Goal: Task Accomplishment & Management: Complete application form

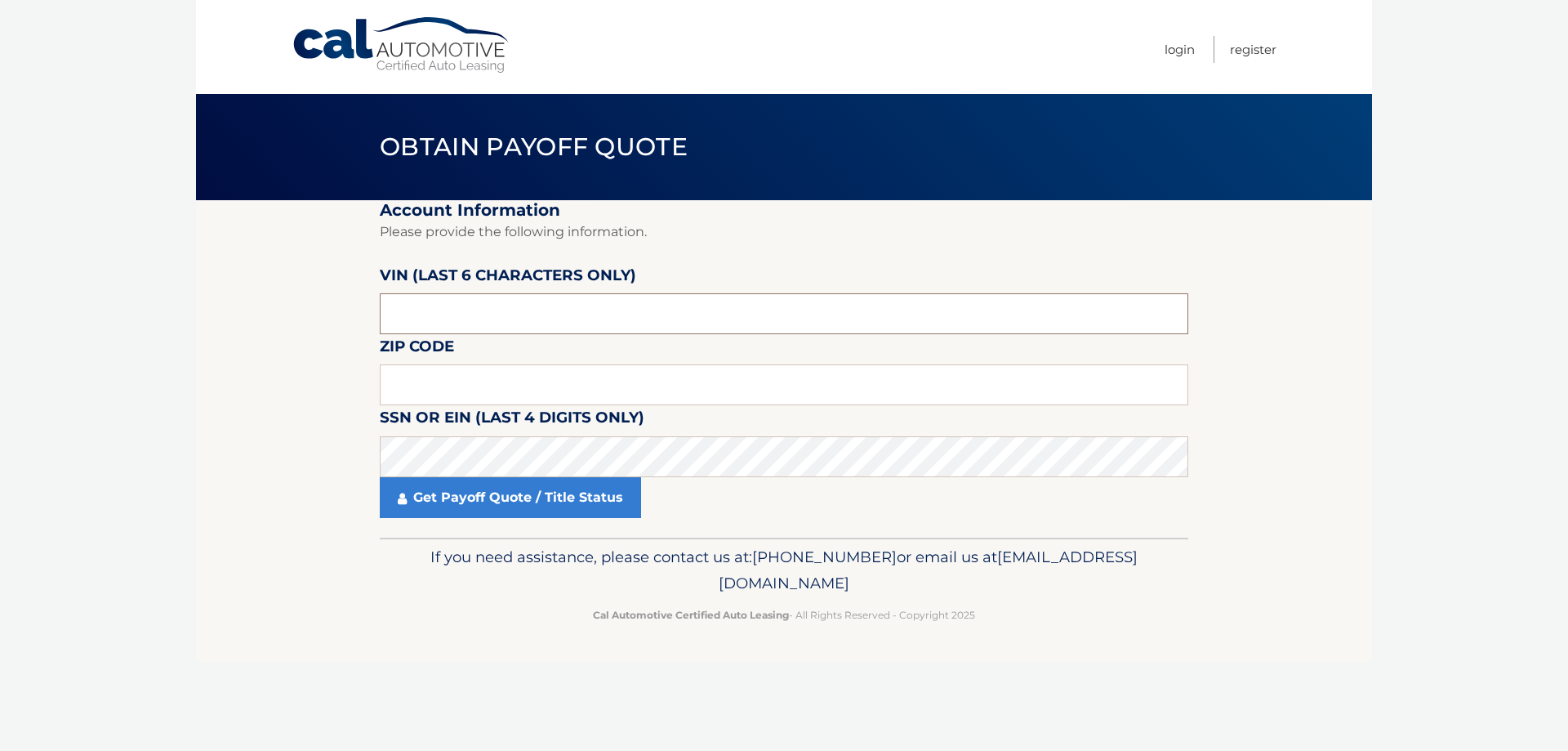
click at [589, 305] on input "text" at bounding box center [784, 313] width 809 height 41
type input "316383"
click at [696, 386] on input "text" at bounding box center [784, 385] width 809 height 41
type input "33133"
click button "For Originating Dealer" at bounding box center [0, 0] width 0 height 0
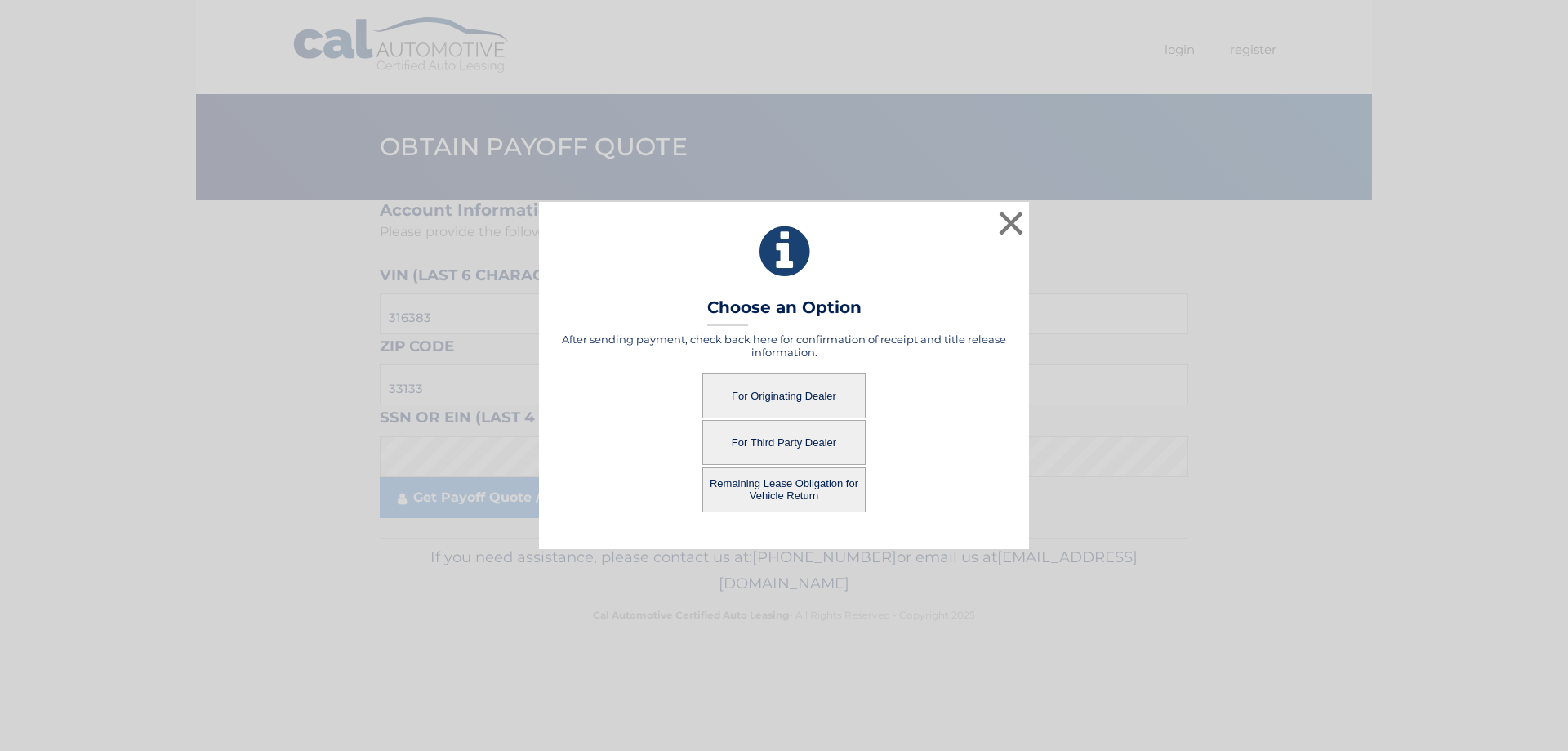
click at [813, 439] on button "For Third Party Dealer" at bounding box center [784, 442] width 163 height 45
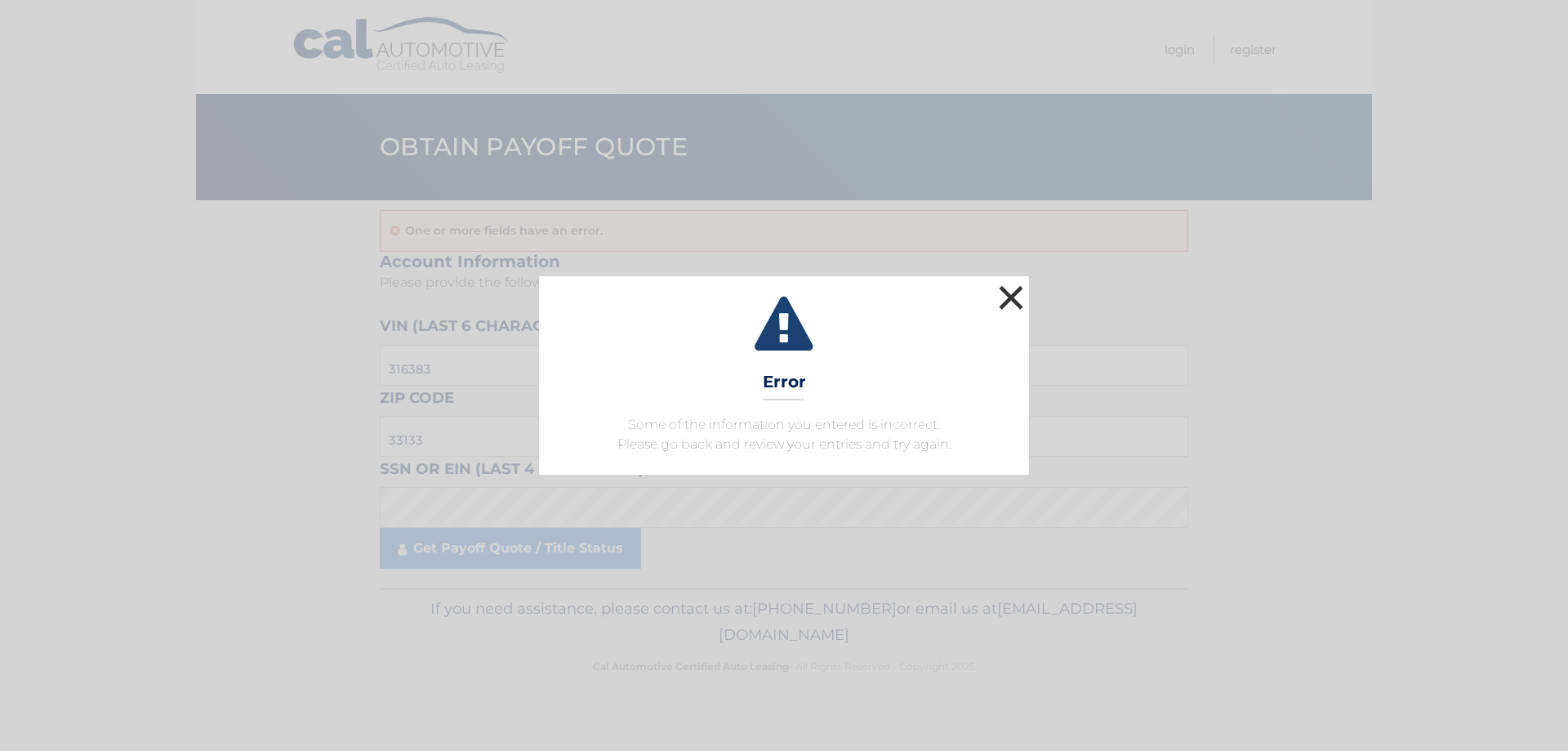
drag, startPoint x: 1011, startPoint y: 297, endPoint x: 1040, endPoint y: 323, distance: 38.9
click at [1011, 297] on button "×" at bounding box center [1011, 297] width 32 height 32
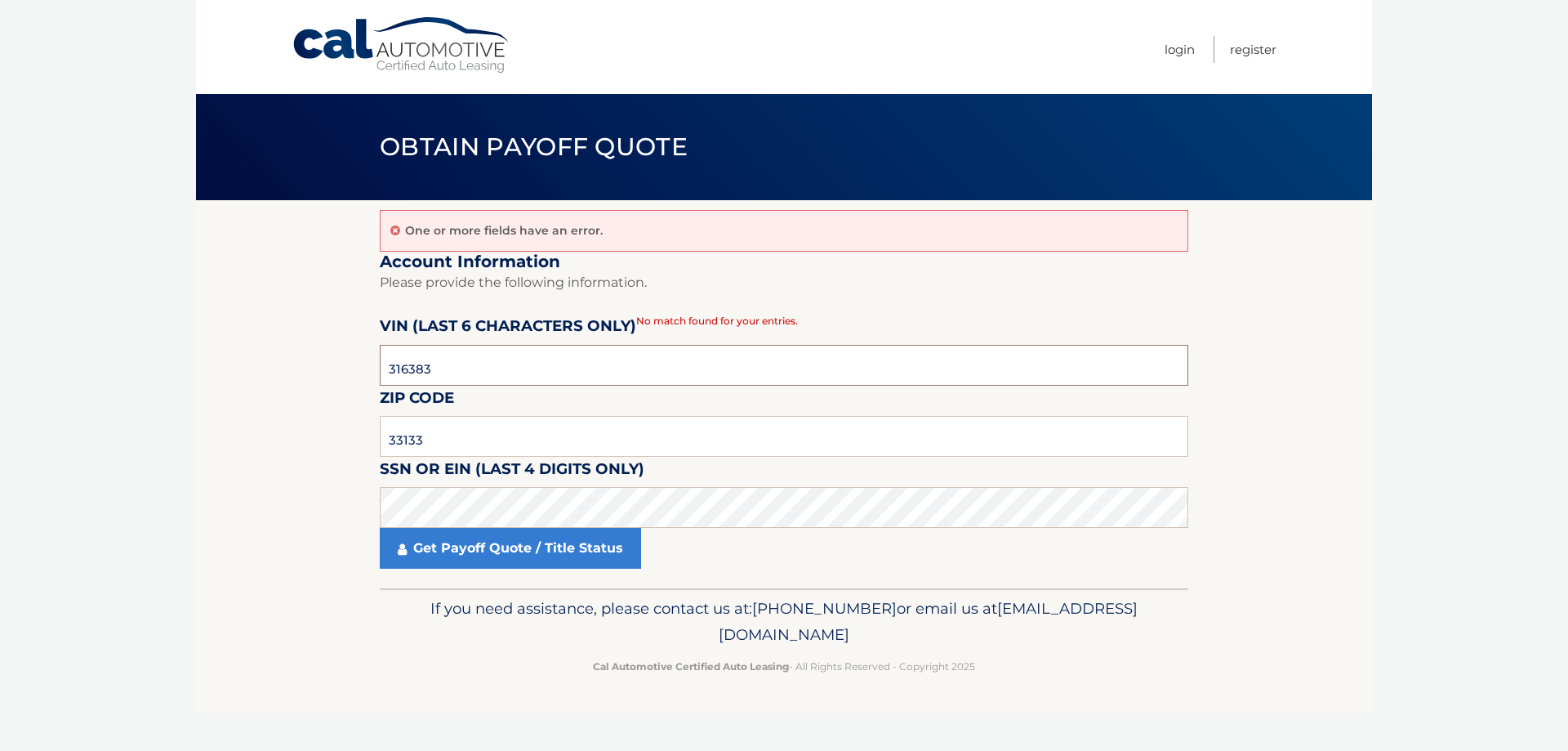
drag, startPoint x: 376, startPoint y: 373, endPoint x: 342, endPoint y: 376, distance: 34.1
click at [342, 376] on section "One or more fields have an error. Account Information Please provide the follow…" at bounding box center [784, 394] width 1176 height 388
type input "316383"
drag, startPoint x: 460, startPoint y: 442, endPoint x: 348, endPoint y: 442, distance: 112.0
click at [348, 442] on section "One or more fields have an error. Account Information Please provide the follow…" at bounding box center [784, 394] width 1176 height 388
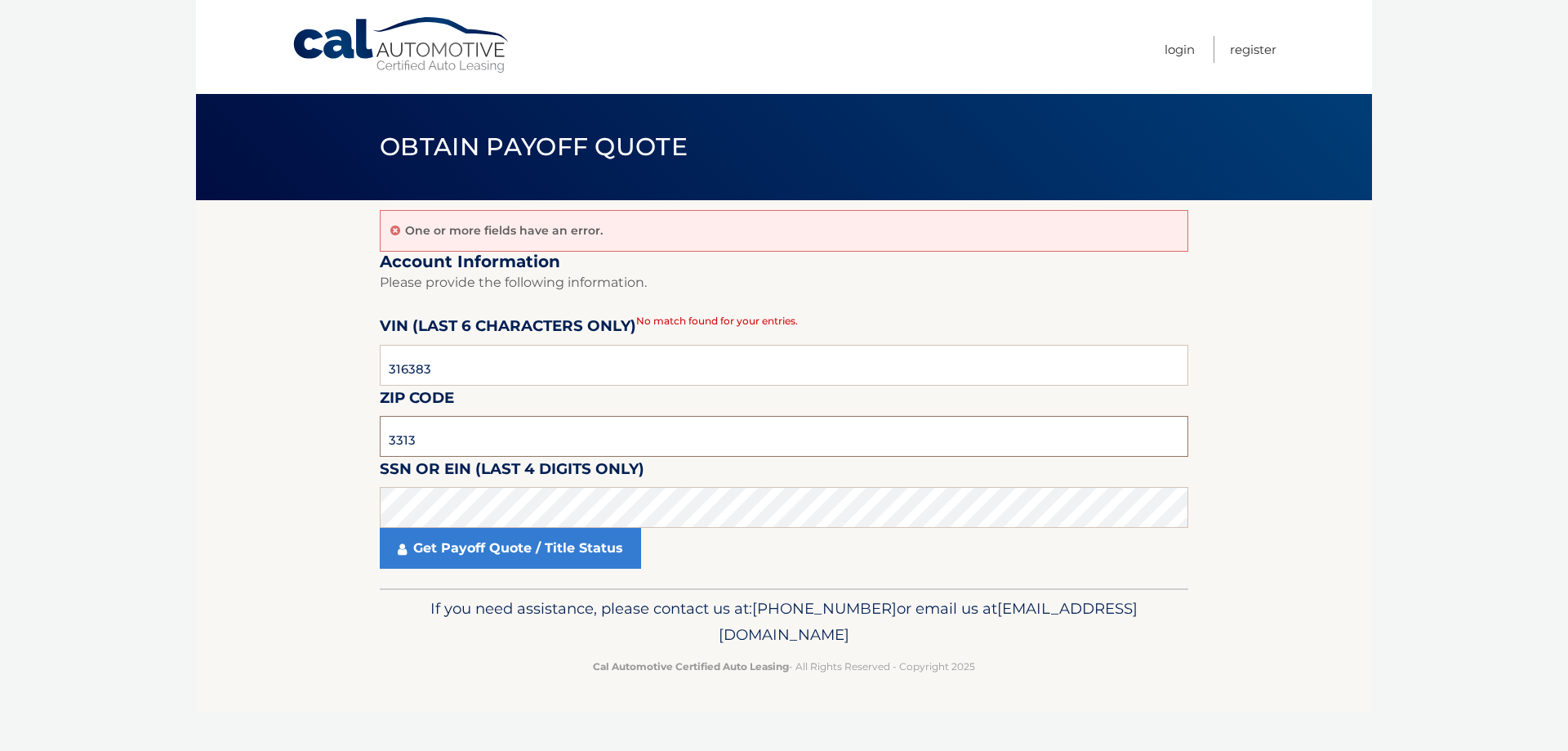
type input "33133"
click at [544, 554] on link "Get Payoff Quote / Title Status" at bounding box center [511, 548] width 262 height 41
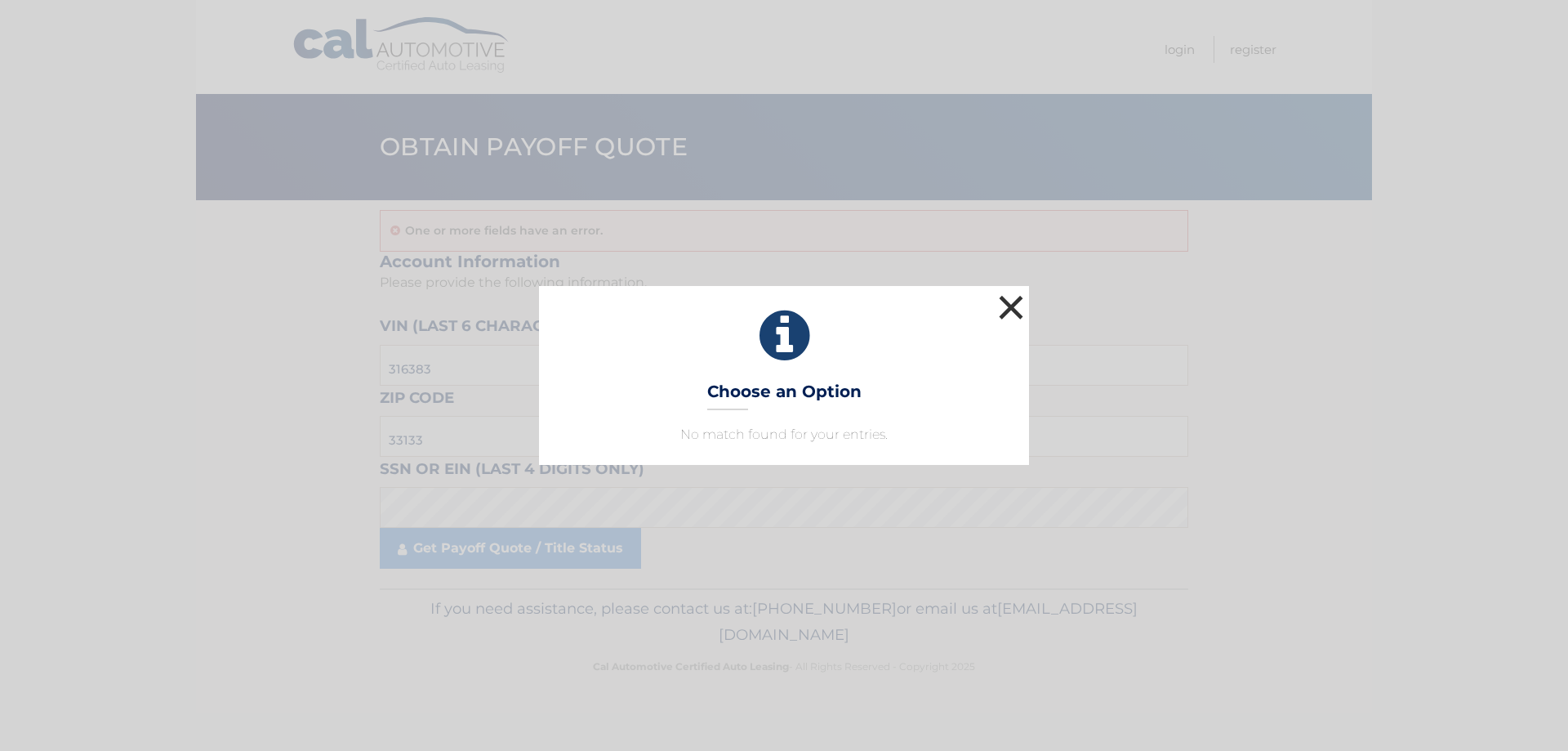
click at [1006, 306] on button "×" at bounding box center [1011, 307] width 32 height 32
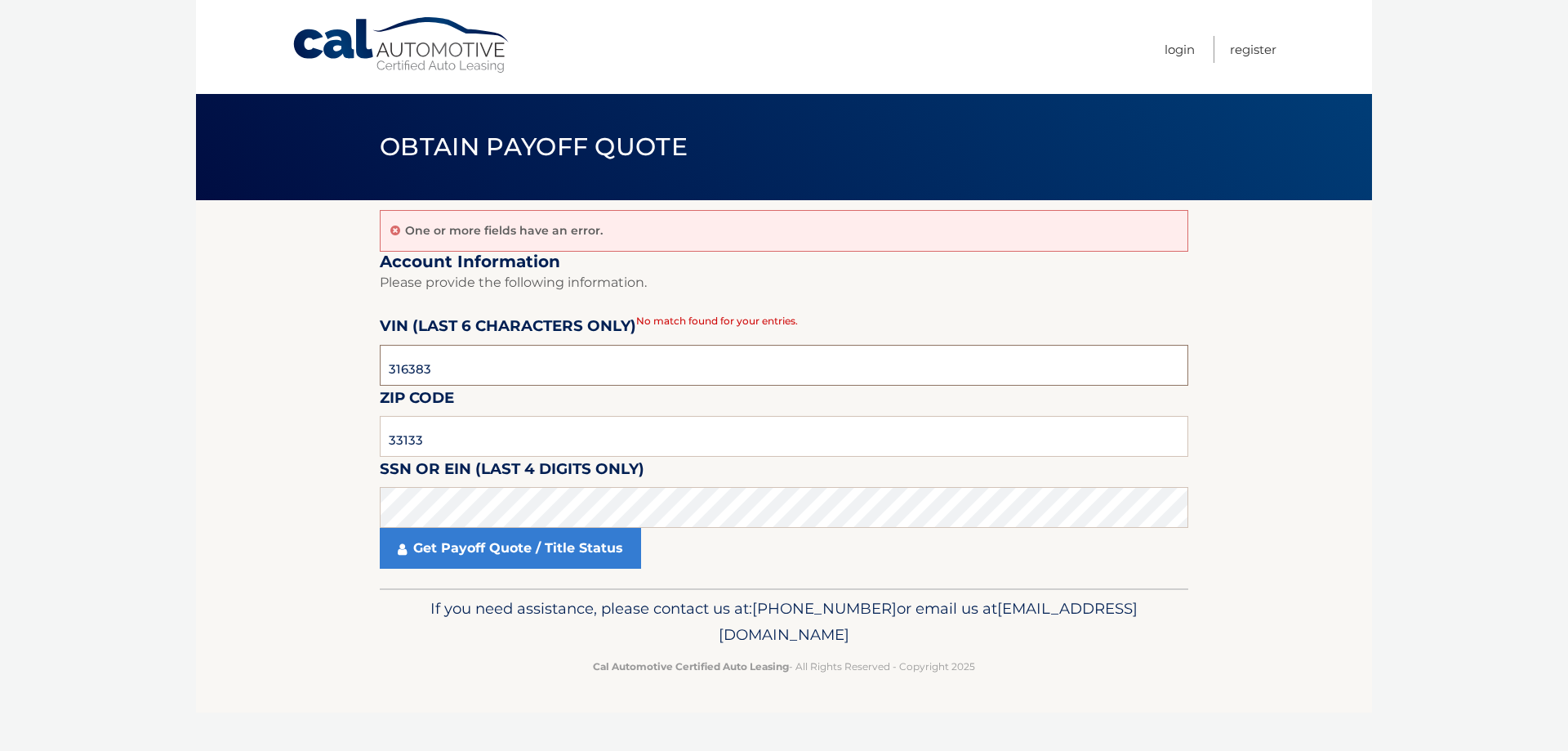
drag, startPoint x: 363, startPoint y: 376, endPoint x: 339, endPoint y: 380, distance: 24.3
click at [339, 380] on section "One or more fields have an error. Account Information Please provide the follow…" at bounding box center [784, 394] width 1176 height 388
drag, startPoint x: 472, startPoint y: 432, endPoint x: 297, endPoint y: 464, distance: 177.9
click at [297, 464] on section "One or more fields have an error. Account Information Please provide the follow…" at bounding box center [784, 394] width 1176 height 388
type input "11050"
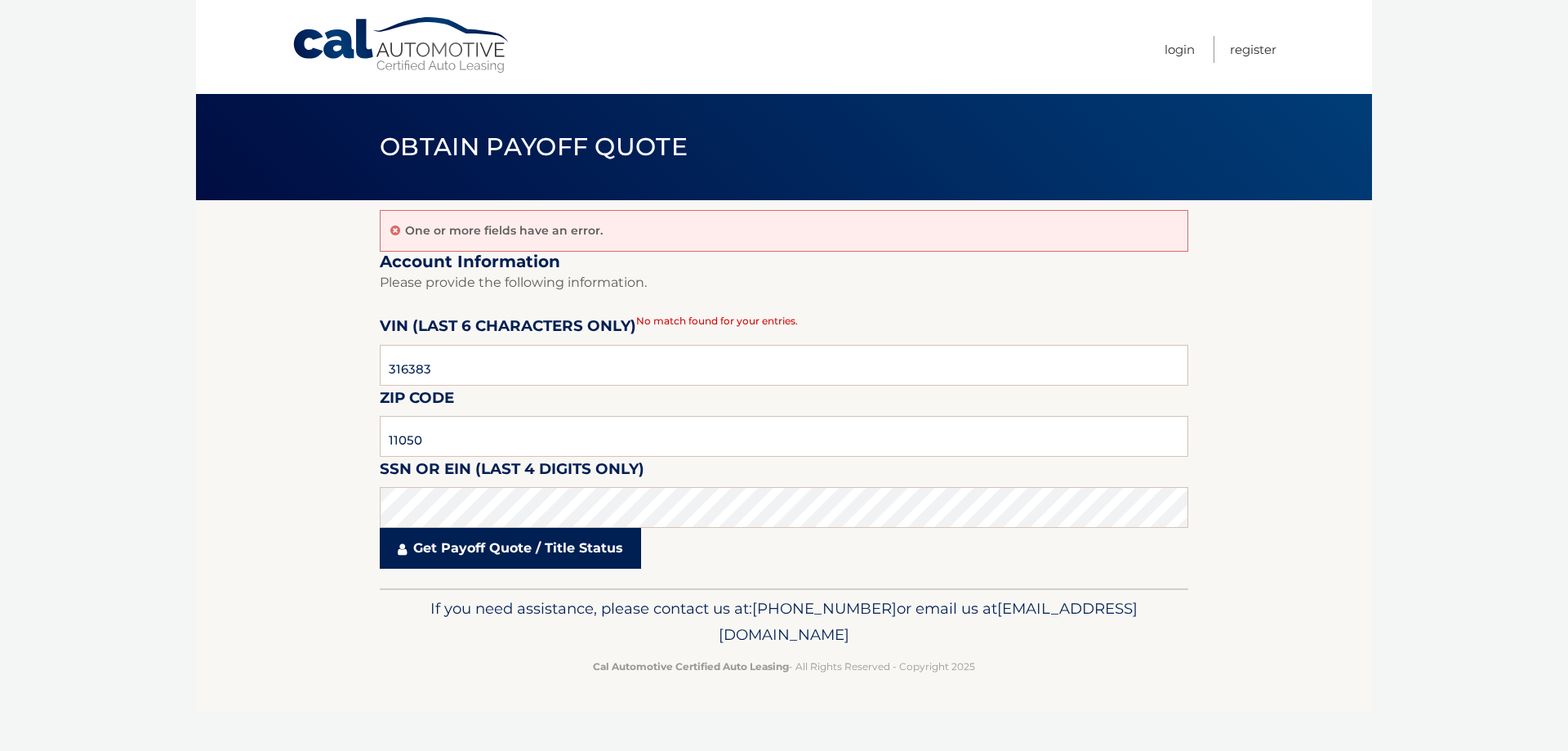
click at [528, 544] on link "Get Payoff Quote / Title Status" at bounding box center [511, 548] width 262 height 41
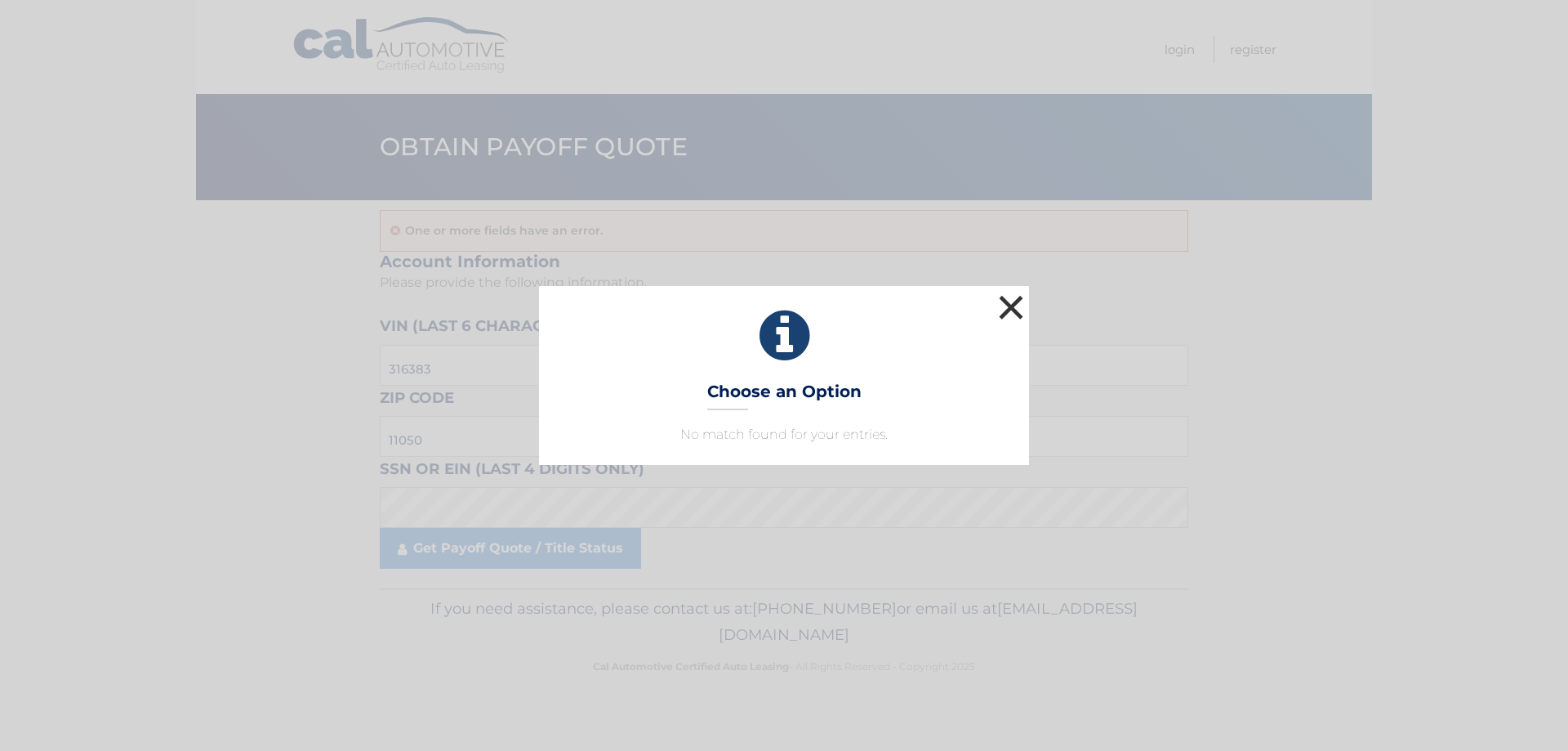
click at [1011, 305] on button "×" at bounding box center [1011, 307] width 32 height 32
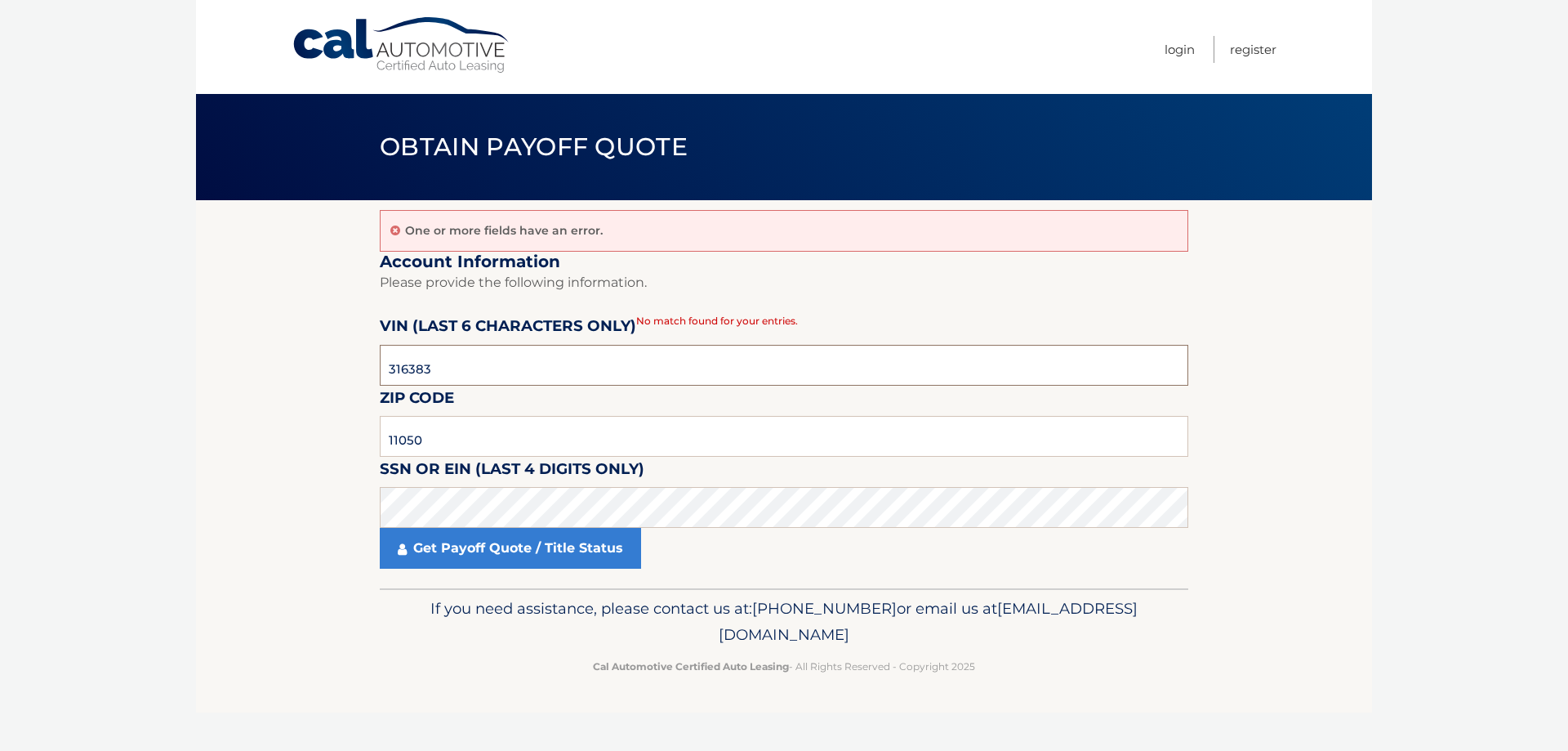
click at [460, 360] on input "316383" at bounding box center [784, 365] width 809 height 41
drag, startPoint x: 461, startPoint y: 360, endPoint x: 306, endPoint y: 370, distance: 155.3
click at [306, 370] on section "One or more fields have an error. Account Information Please provide the follow…" at bounding box center [784, 394] width 1176 height 388
click at [507, 550] on link "Get Payoff Quote / Title Status" at bounding box center [511, 548] width 262 height 41
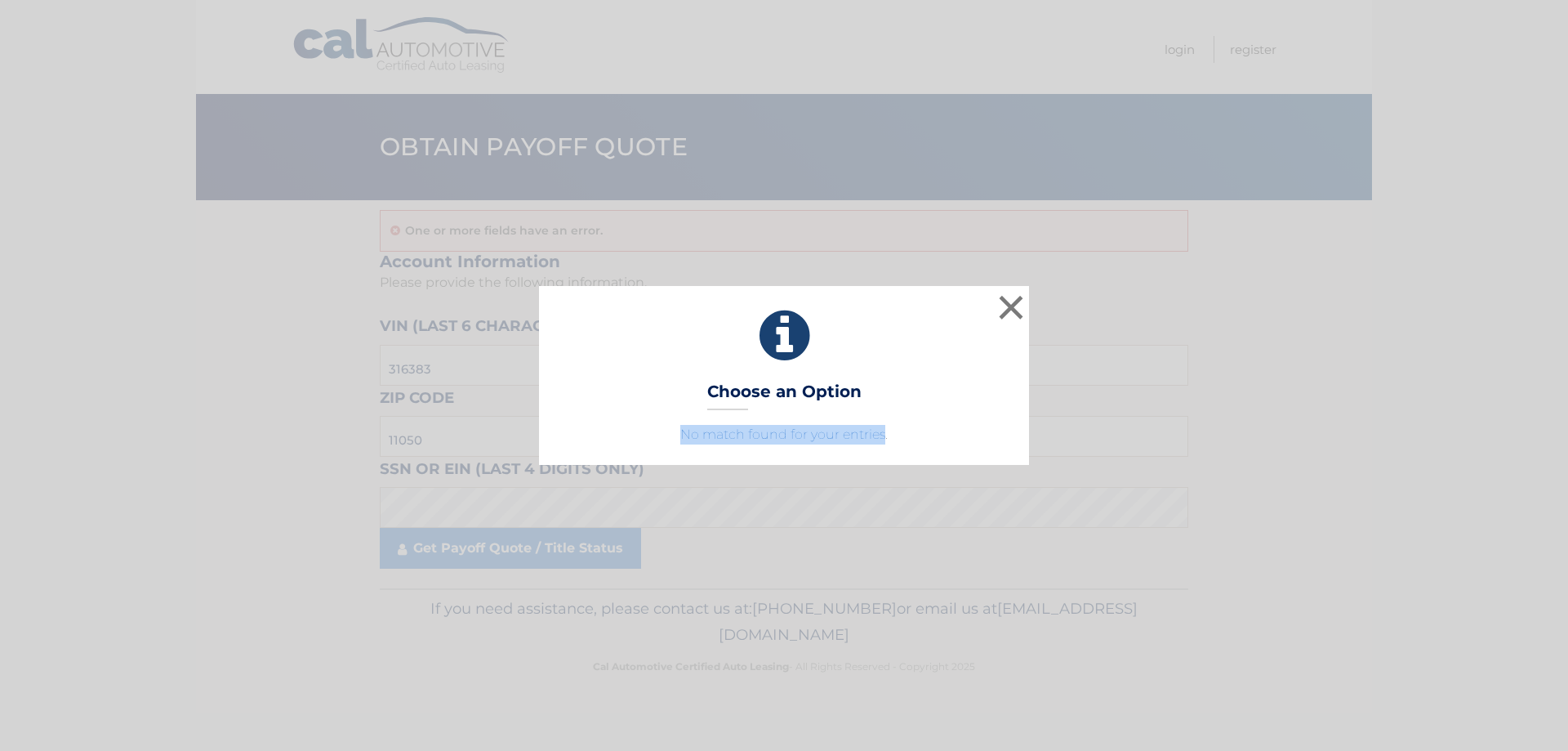
drag, startPoint x: 676, startPoint y: 437, endPoint x: 887, endPoint y: 438, distance: 211.0
click at [886, 438] on p "No match found for your entries." at bounding box center [784, 435] width 450 height 20
drag, startPoint x: 1014, startPoint y: 307, endPoint x: 889, endPoint y: 339, distance: 129.0
click at [1014, 306] on button "×" at bounding box center [1011, 307] width 32 height 32
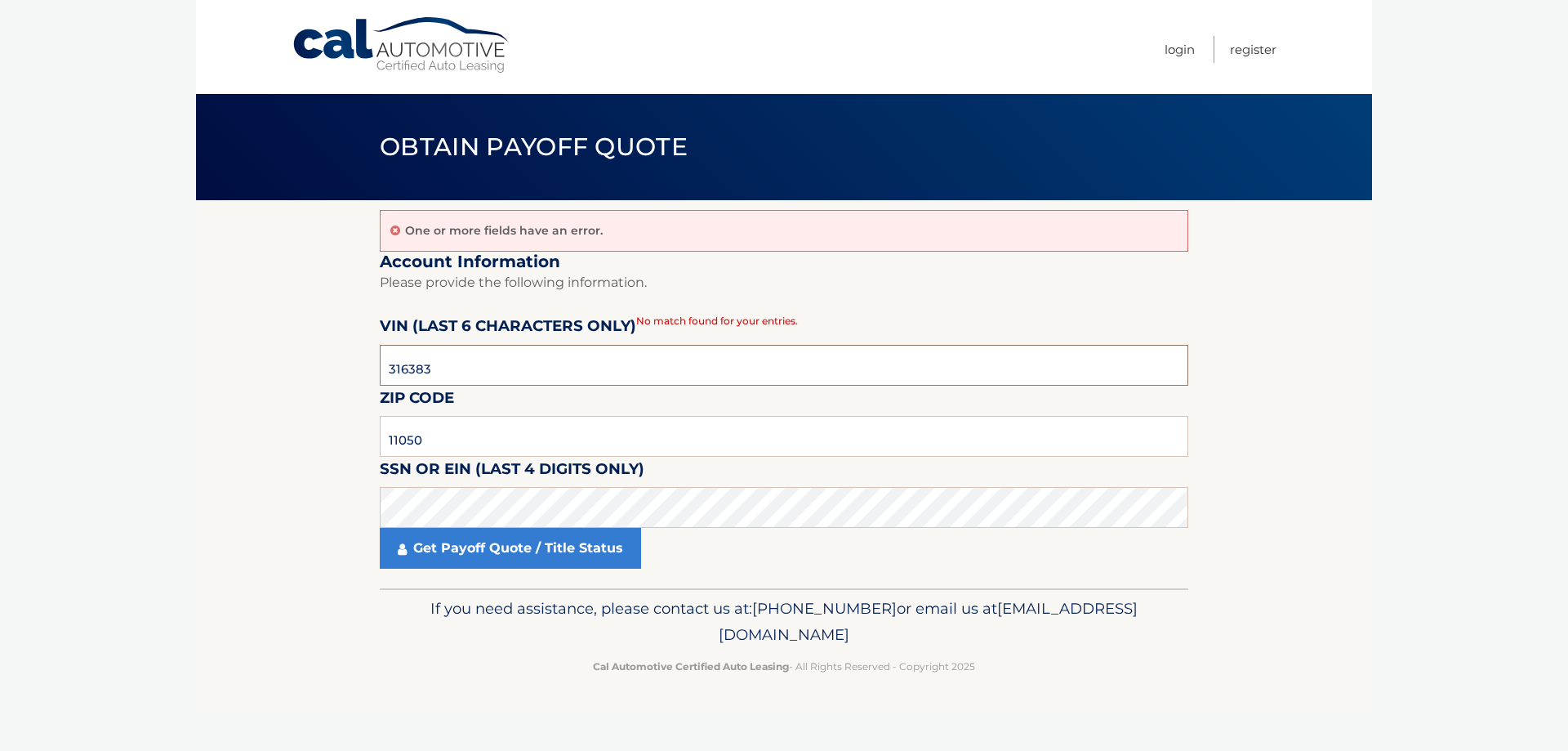
drag, startPoint x: 506, startPoint y: 371, endPoint x: 330, endPoint y: 382, distance: 176.3
click at [329, 380] on section "One or more fields have an error. Account Information Please provide the follow…" at bounding box center [784, 394] width 1176 height 388
type input "316383"
drag, startPoint x: 476, startPoint y: 434, endPoint x: 305, endPoint y: 440, distance: 171.1
click at [305, 440] on section "One or more fields have an error. Account Information Please provide the follow…" at bounding box center [784, 394] width 1176 height 388
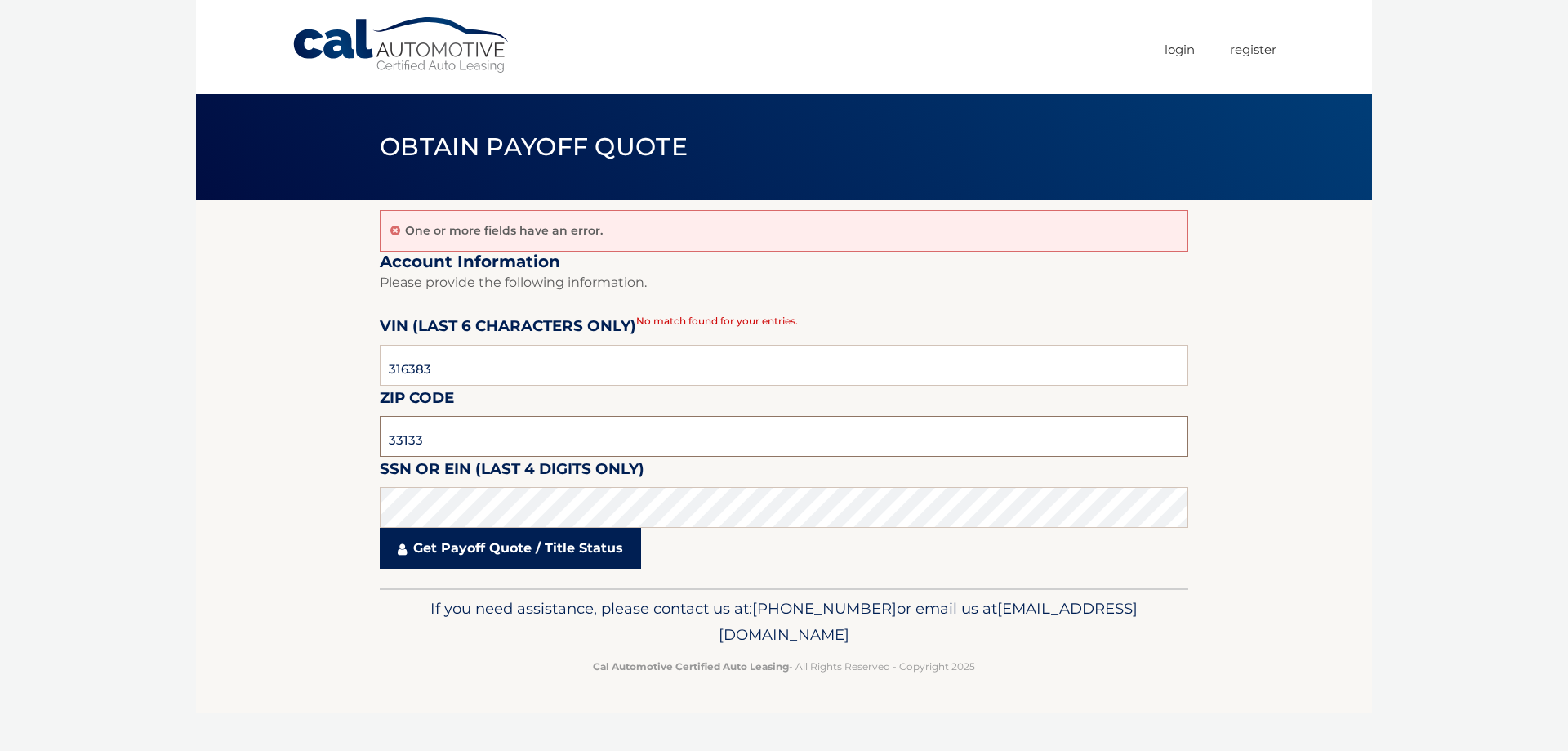
type input "33133"
click at [305, 514] on section "One or more fields have an error. Account Information Please provide the follow…" at bounding box center [784, 394] width 1176 height 388
click button "For Originating Dealer" at bounding box center [0, 0] width 0 height 0
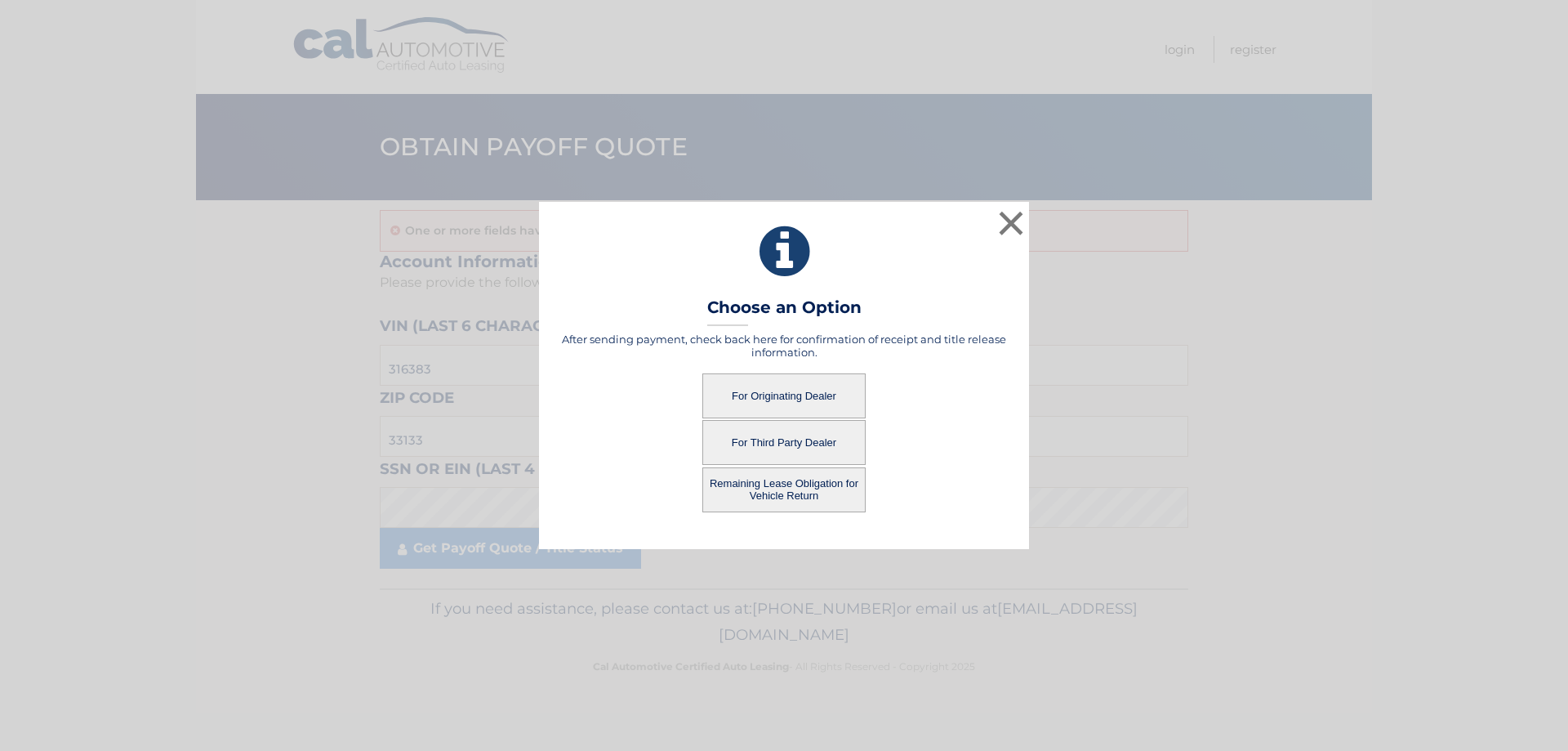
click at [787, 446] on button "For Third Party Dealer" at bounding box center [784, 442] width 163 height 45
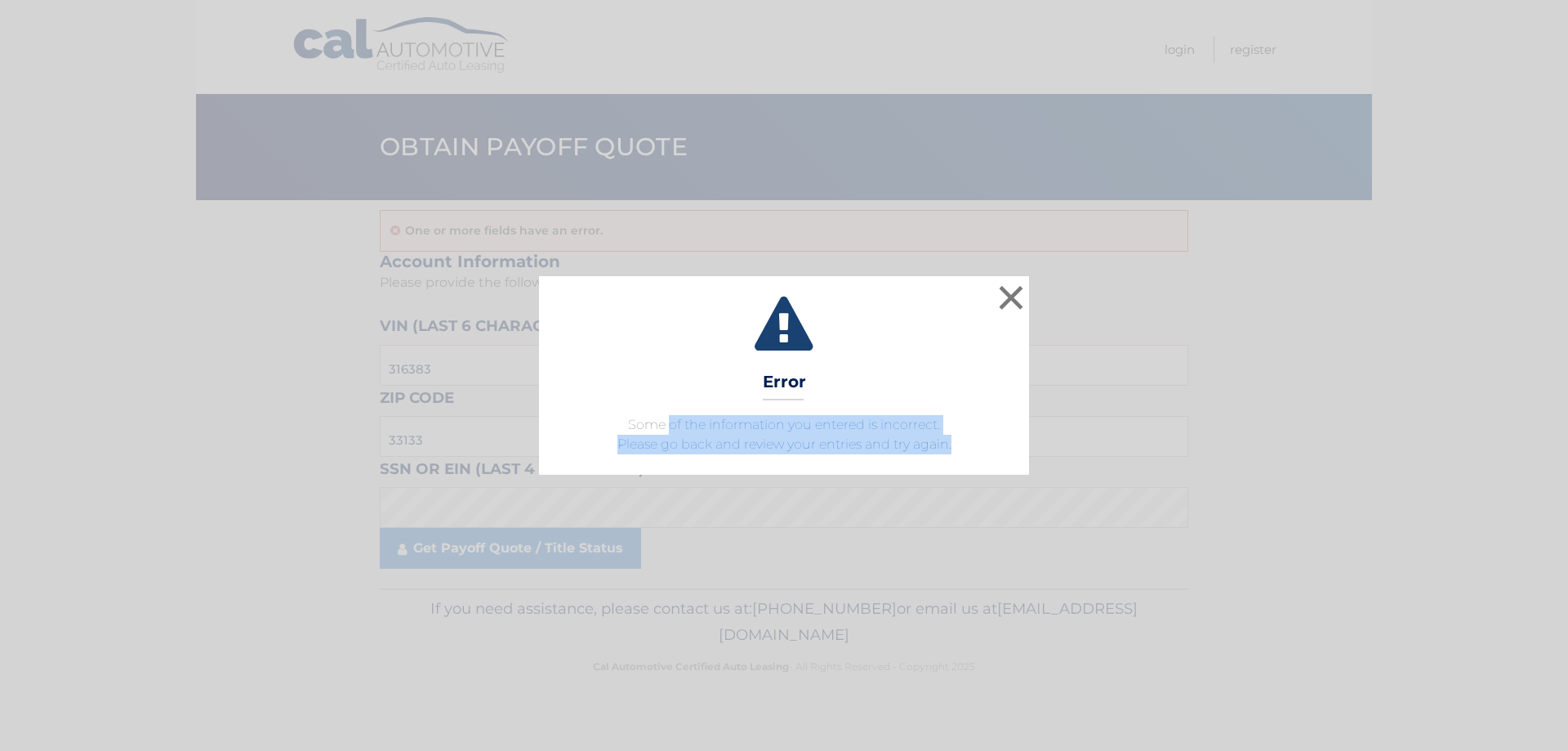
drag, startPoint x: 729, startPoint y: 415, endPoint x: 979, endPoint y: 443, distance: 251.6
click at [979, 443] on div "× Error Some of the information you entered is incorrect. Please go back and re…" at bounding box center [784, 375] width 490 height 198
click at [979, 444] on p "Some of the information you entered is incorrect. Please go back and review you…" at bounding box center [784, 434] width 450 height 39
click at [843, 447] on span "Some of the information you entered is incorrect. Please go back and review you…" at bounding box center [784, 434] width 334 height 35
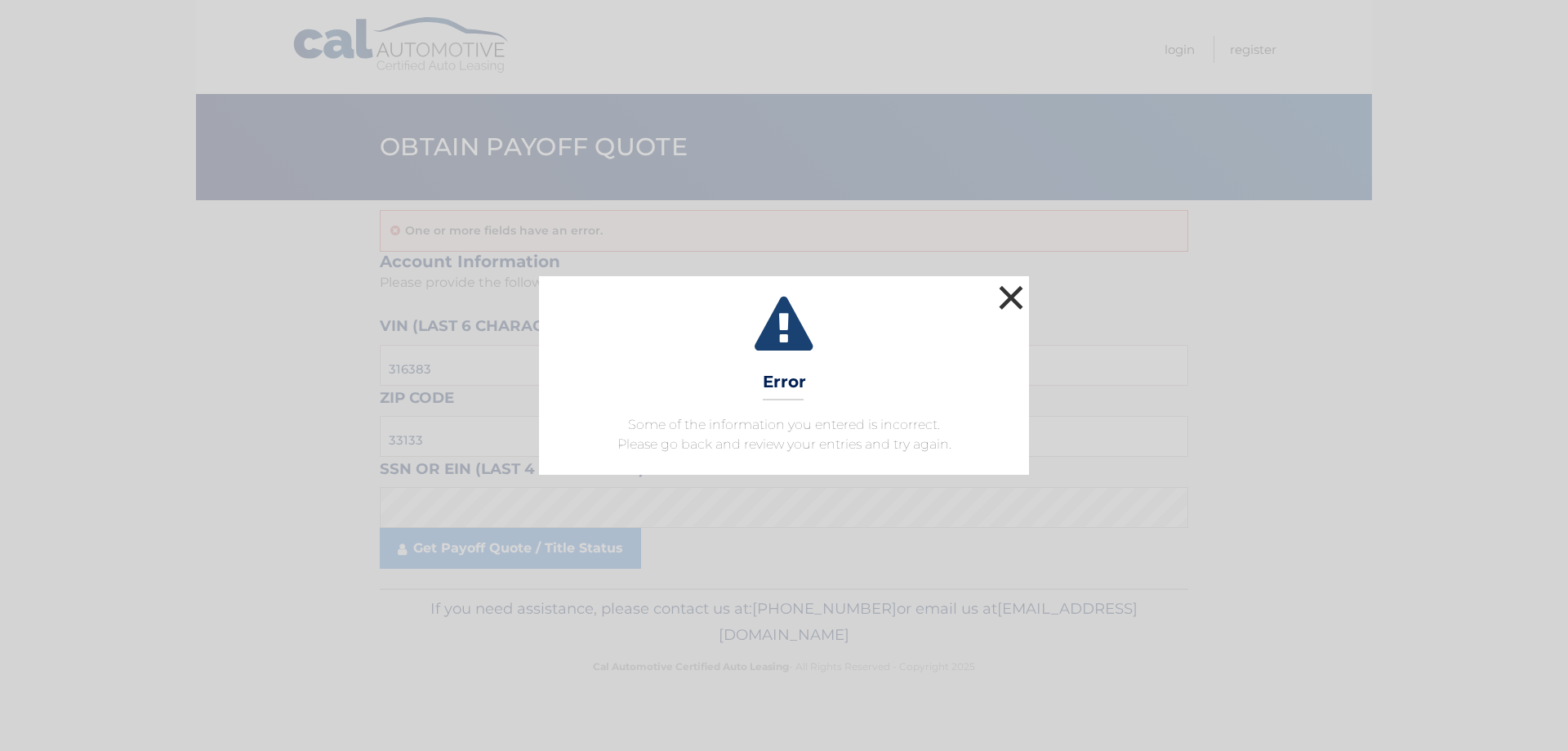
click at [1017, 292] on button "×" at bounding box center [1011, 297] width 32 height 32
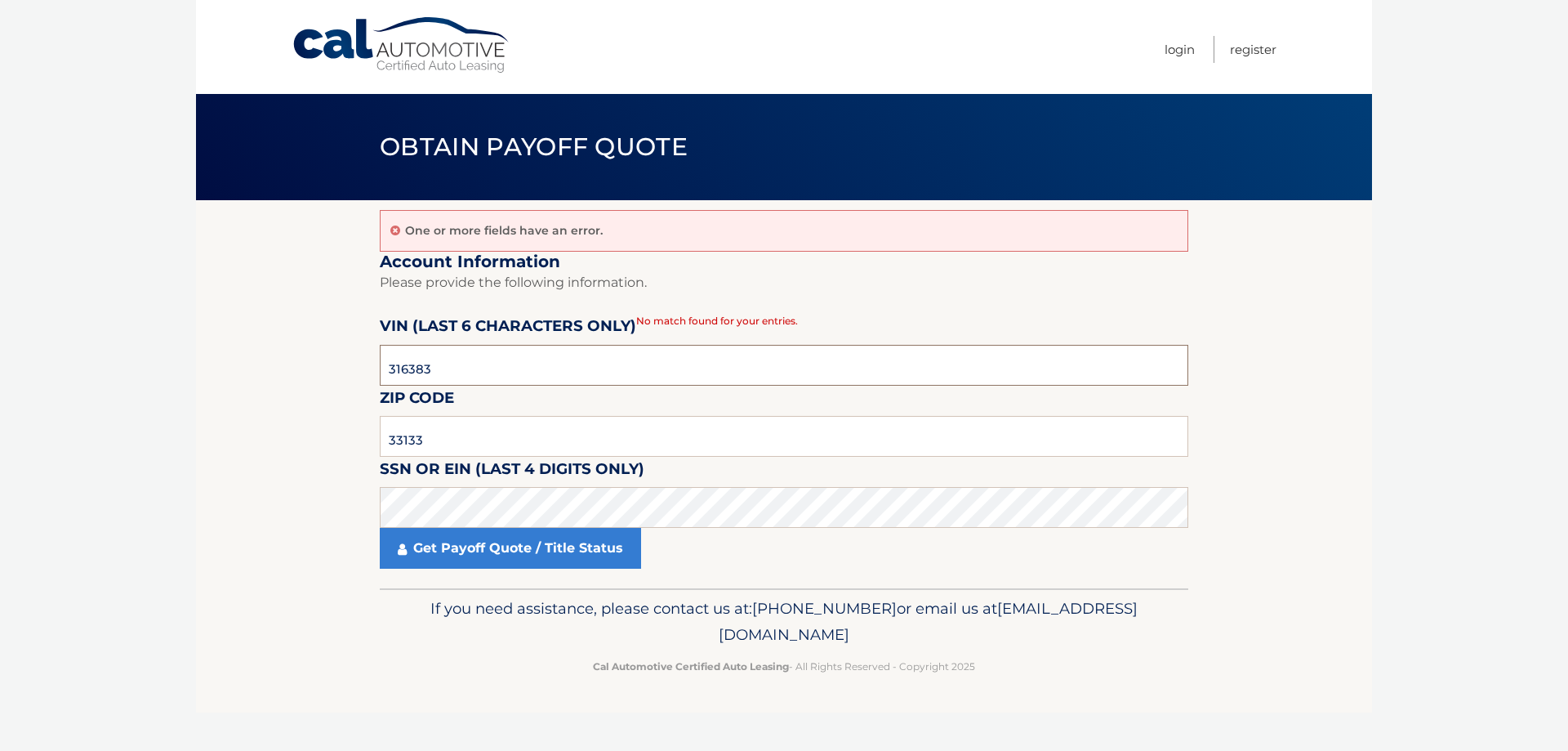
drag, startPoint x: 492, startPoint y: 365, endPoint x: 325, endPoint y: 403, distance: 171.3
click at [335, 400] on section "One or more fields have an error. Account Information Please provide the follow…" at bounding box center [784, 394] width 1176 height 388
click at [358, 514] on section "One or more fields have an error. Account Information Please provide the follow…" at bounding box center [784, 394] width 1176 height 388
click at [561, 545] on link "Get Payoff Quote / Title Status" at bounding box center [511, 548] width 262 height 41
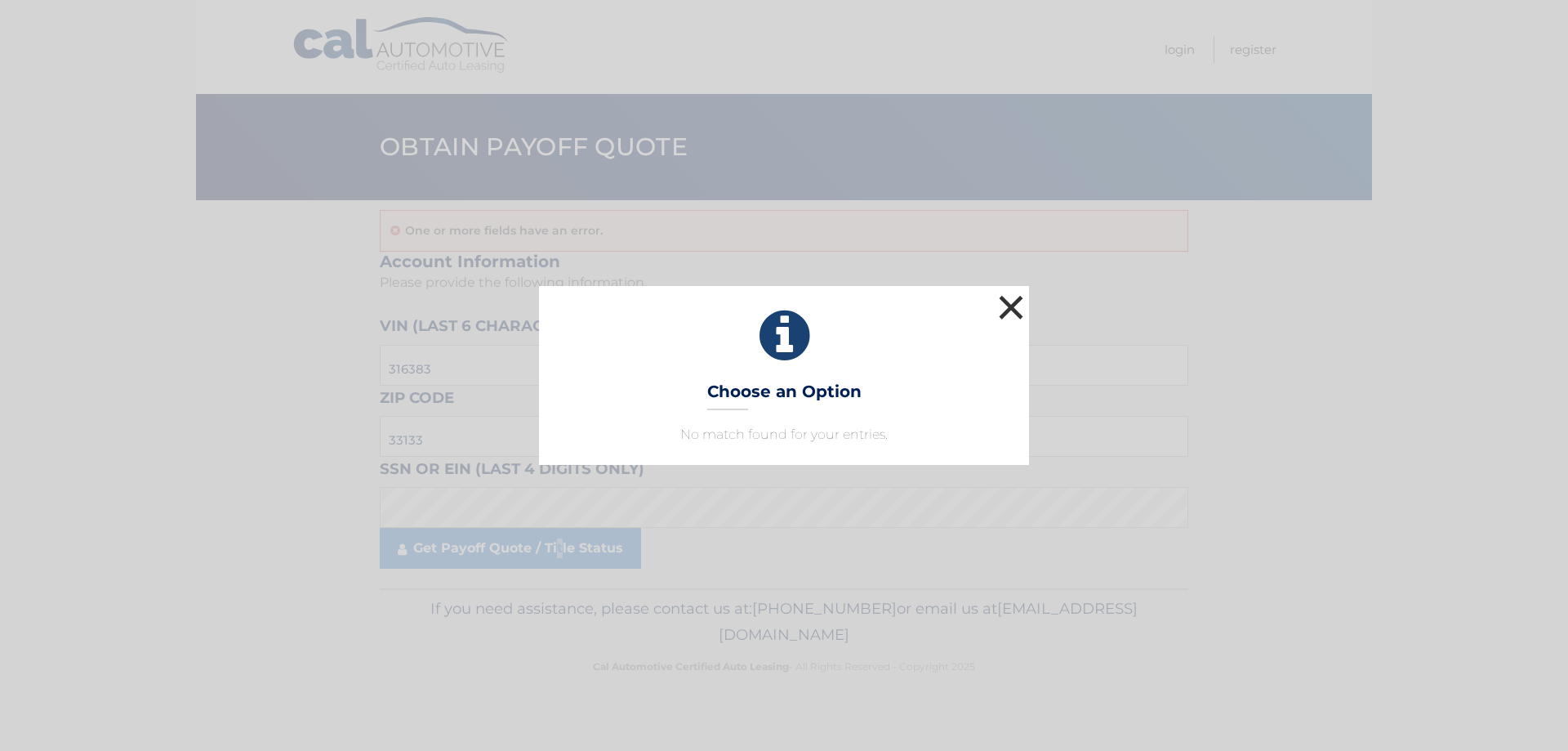
click at [1010, 299] on button "×" at bounding box center [1011, 307] width 32 height 32
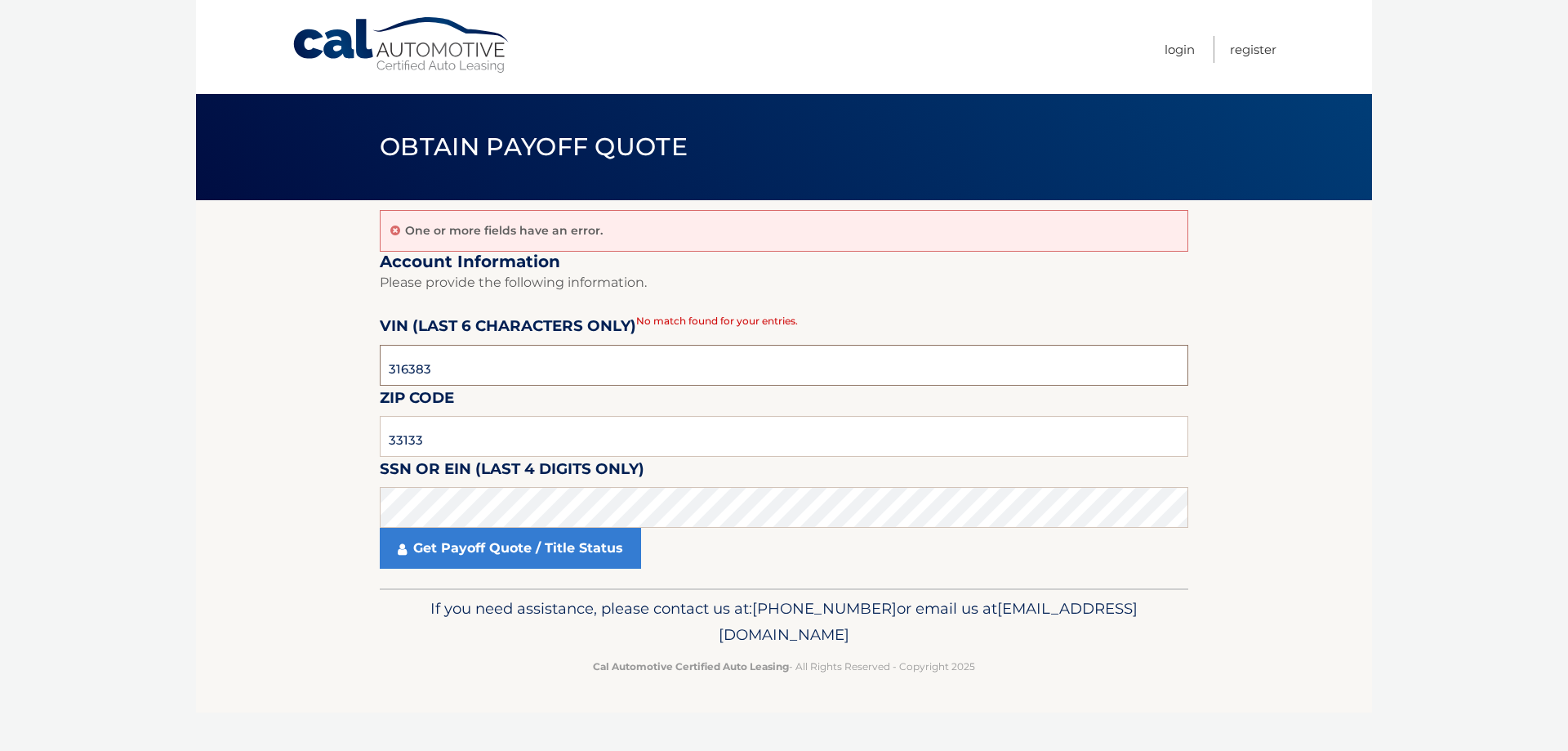
drag, startPoint x: 489, startPoint y: 365, endPoint x: 539, endPoint y: 374, distance: 50.8
click at [539, 374] on input "316383" at bounding box center [784, 365] width 809 height 41
click at [374, 503] on section "One or more fields have an error. Account Information Please provide the follow…" at bounding box center [784, 394] width 1176 height 388
click at [553, 545] on link "Get Payoff Quote / Title Status" at bounding box center [511, 548] width 262 height 41
click at [615, 548] on link "Get Payoff Quote / Title Status" at bounding box center [511, 548] width 262 height 41
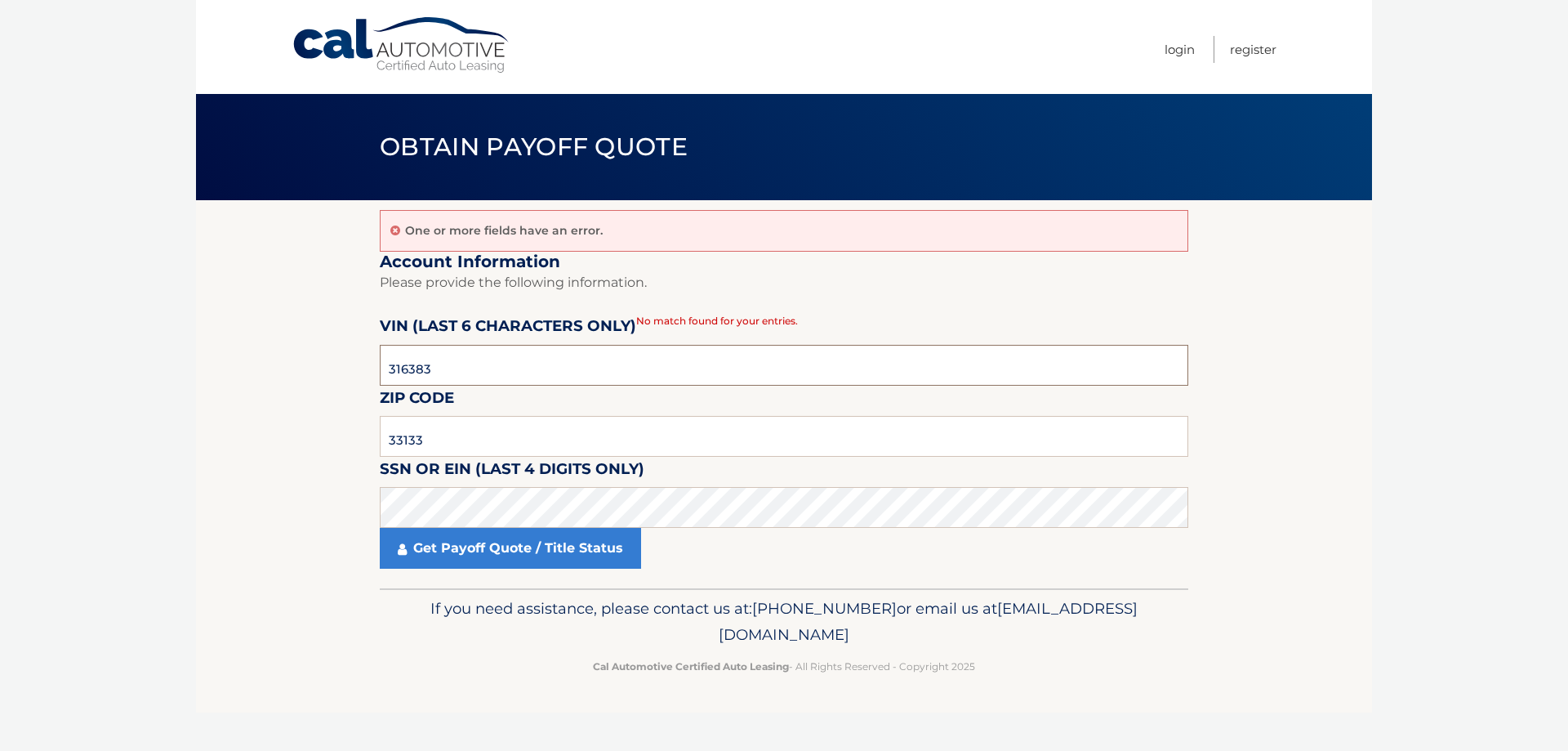
click at [390, 368] on input "316383" at bounding box center [784, 365] width 809 height 41
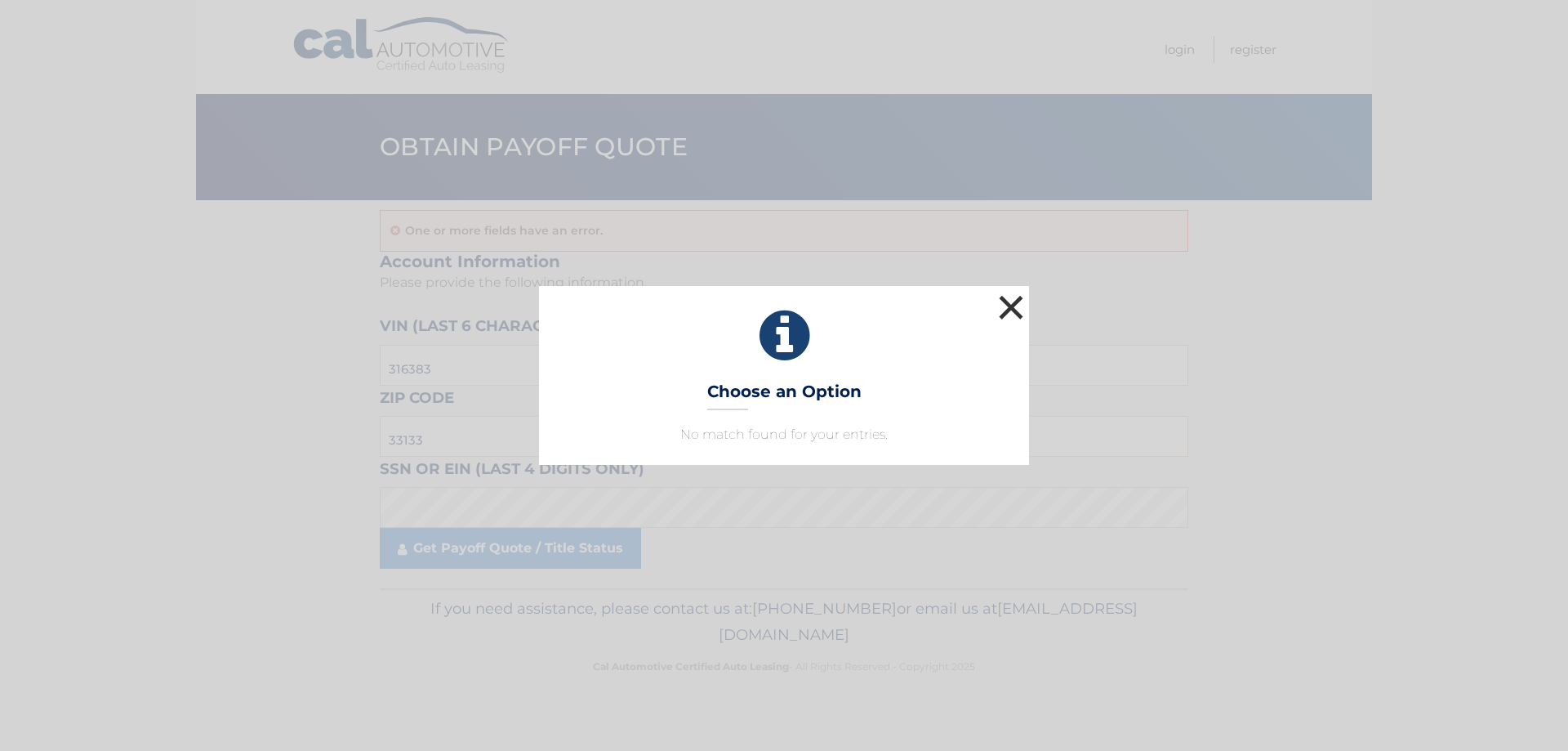
click at [1009, 308] on button "×" at bounding box center [1011, 307] width 32 height 32
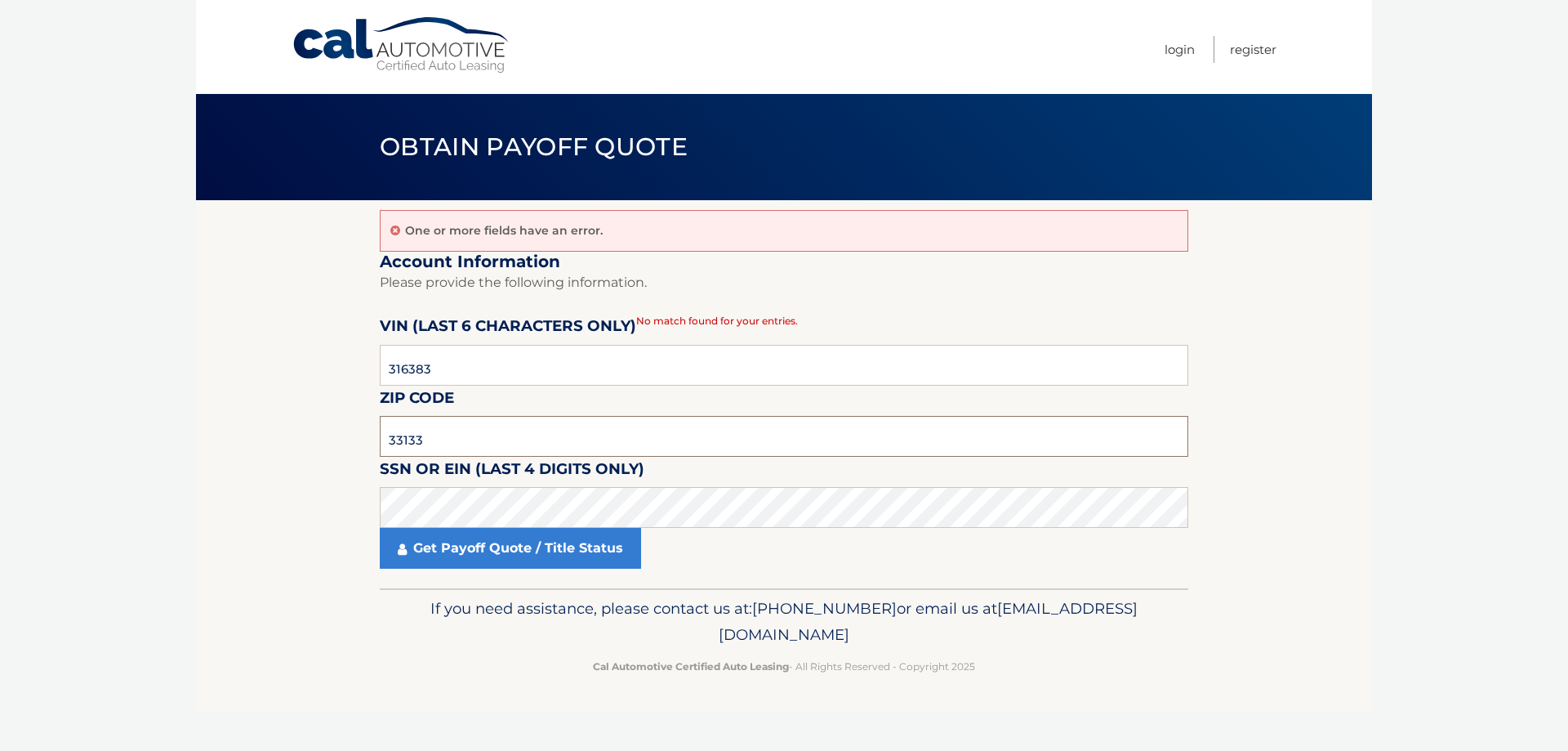
drag, startPoint x: 462, startPoint y: 429, endPoint x: 308, endPoint y: 452, distance: 155.7
click at [310, 452] on section "One or more fields have an error. Account Information Please provide the follow…" at bounding box center [784, 394] width 1176 height 388
type input "33133"
drag, startPoint x: 467, startPoint y: 364, endPoint x: 237, endPoint y: 379, distance: 230.5
click at [237, 379] on section "One or more fields have an error. Account Information Please provide the follow…" at bounding box center [784, 394] width 1176 height 388
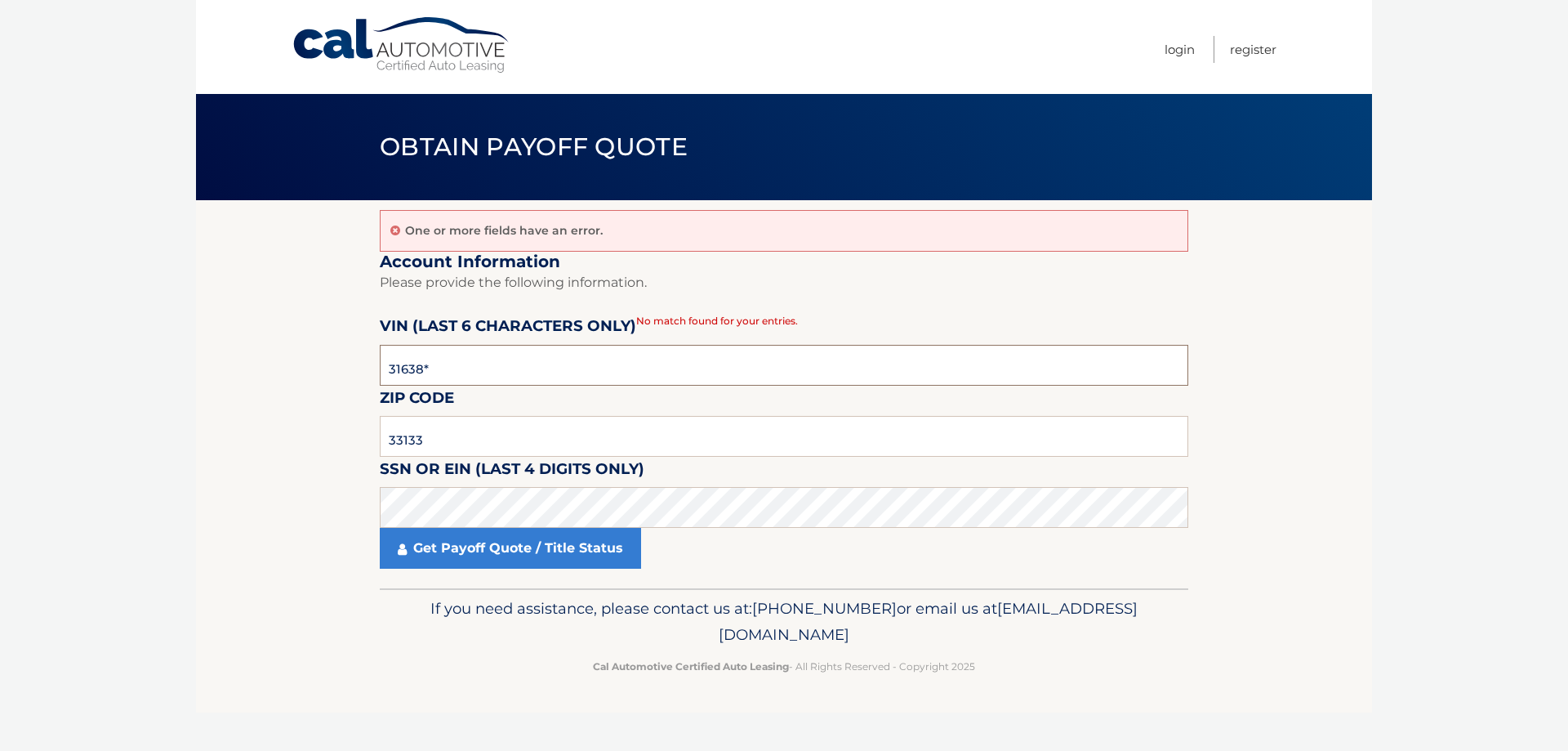
type input "316383"
click at [527, 552] on link "Get Payoff Quote / Title Status" at bounding box center [511, 548] width 262 height 41
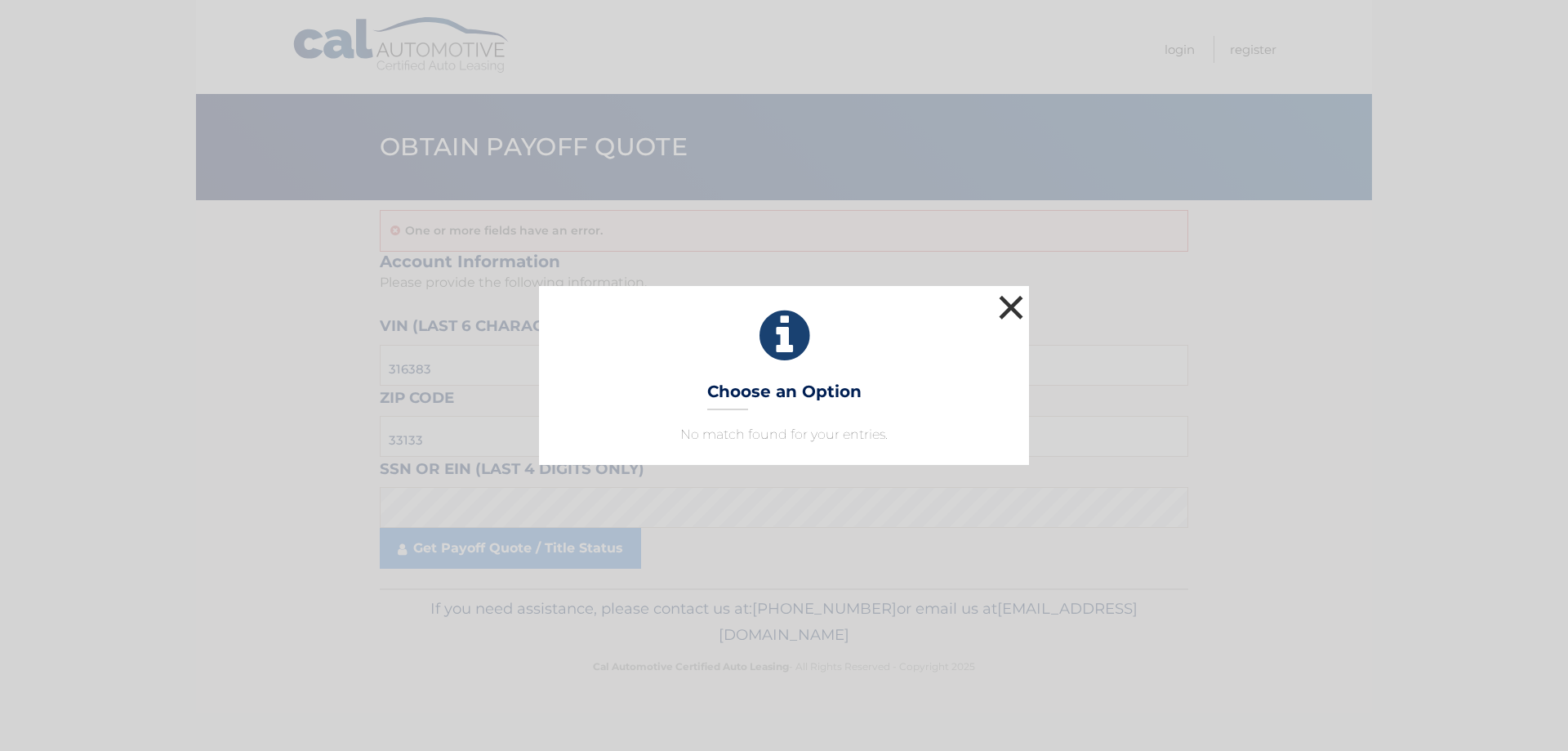
click at [1009, 302] on button "×" at bounding box center [1011, 307] width 32 height 32
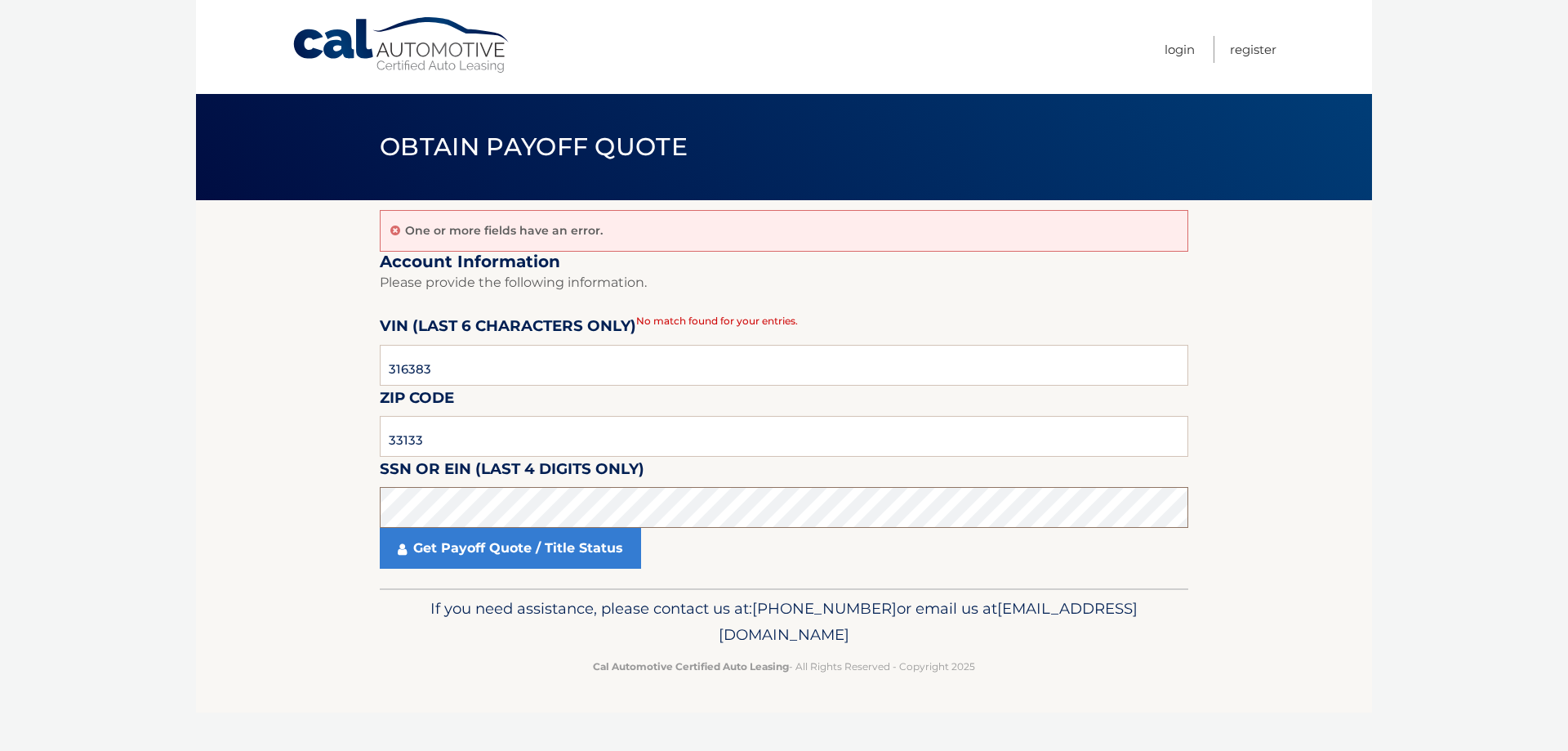
click at [343, 503] on section "One or more fields have an error. Account Information Please provide the follow…" at bounding box center [784, 394] width 1176 height 388
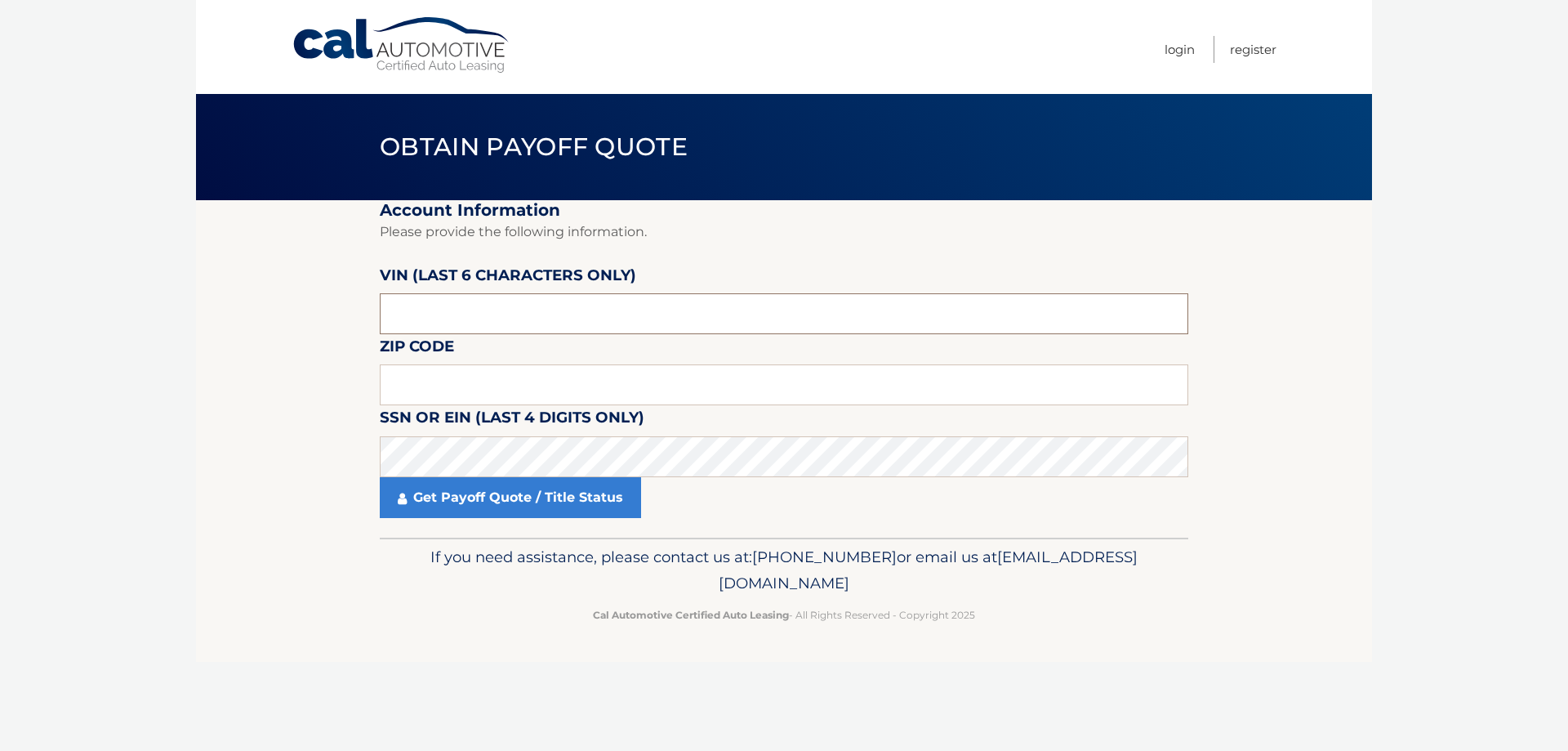
click at [541, 312] on input "text" at bounding box center [784, 313] width 809 height 41
click at [628, 374] on input "text" at bounding box center [784, 385] width 809 height 41
type input "33133"
click at [697, 311] on input "text" at bounding box center [784, 313] width 809 height 41
type input "2465**"
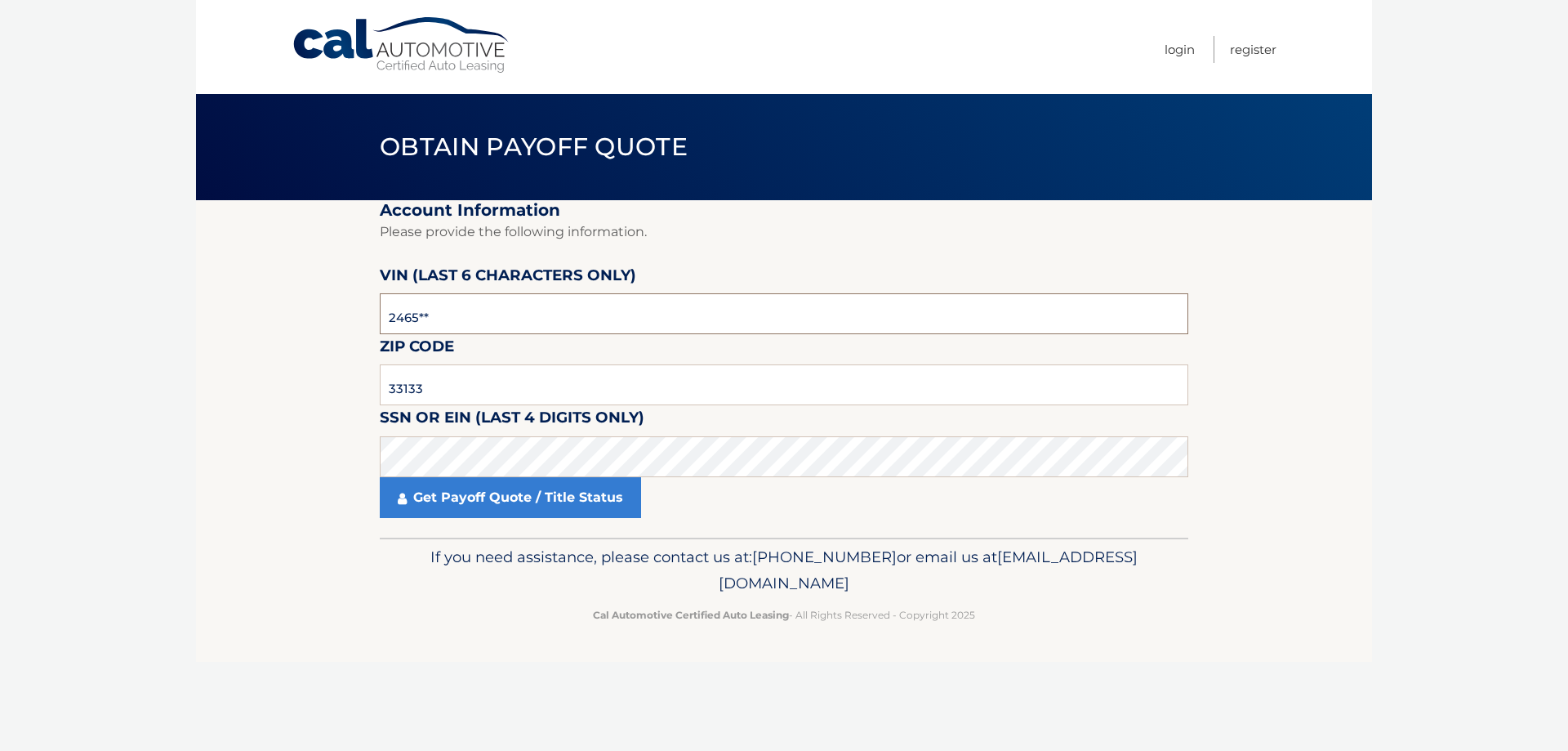
drag, startPoint x: 417, startPoint y: 316, endPoint x: 357, endPoint y: 329, distance: 61.4
click at [357, 329] on section "Account Information Please provide the following information. VIN (last 6 chara…" at bounding box center [784, 369] width 1176 height 338
drag, startPoint x: 498, startPoint y: 308, endPoint x: 556, endPoint y: 311, distance: 58.1
click at [499, 308] on input "text" at bounding box center [784, 313] width 809 height 41
type input "316383"
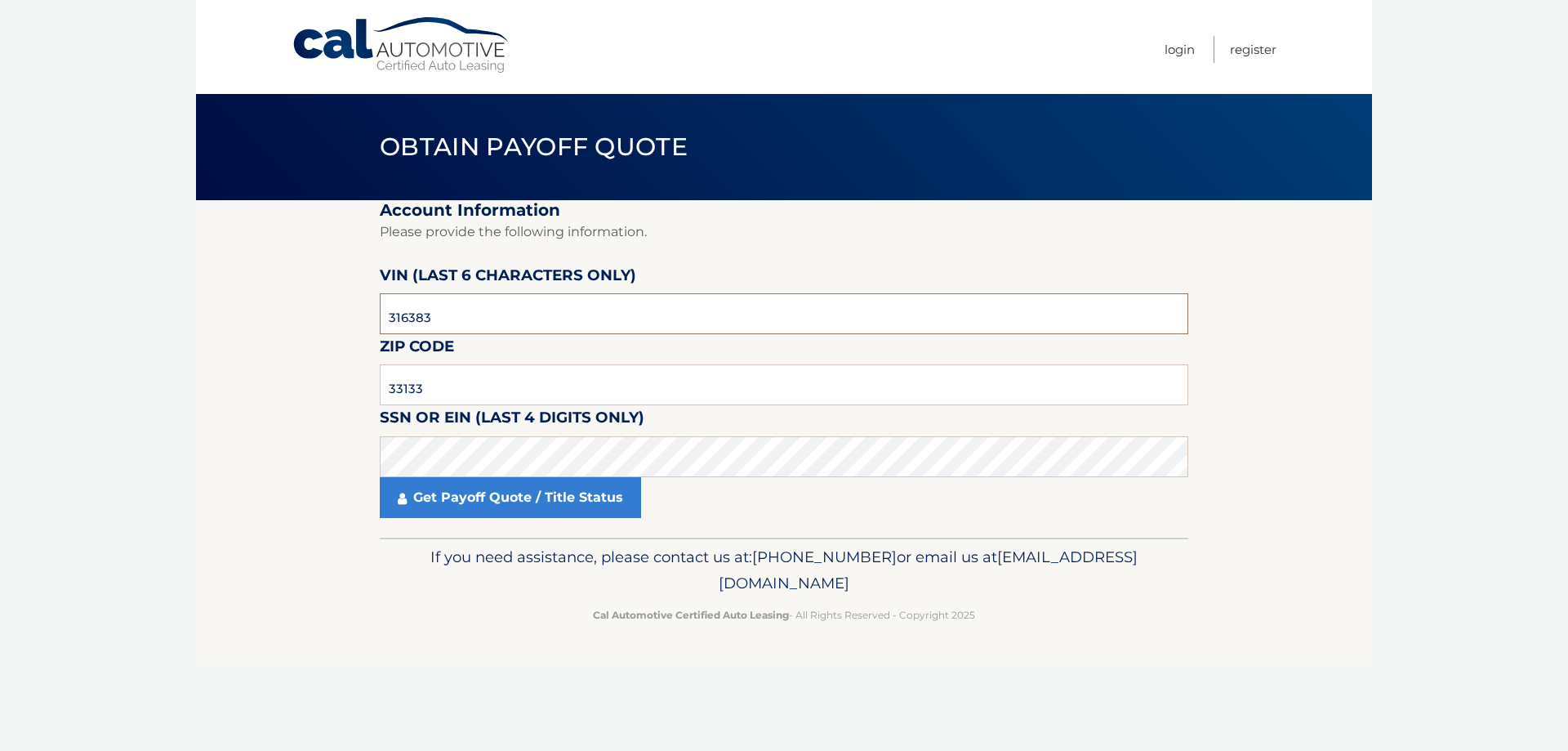
click button "For Originating Dealer" at bounding box center [0, 0] width 0 height 0
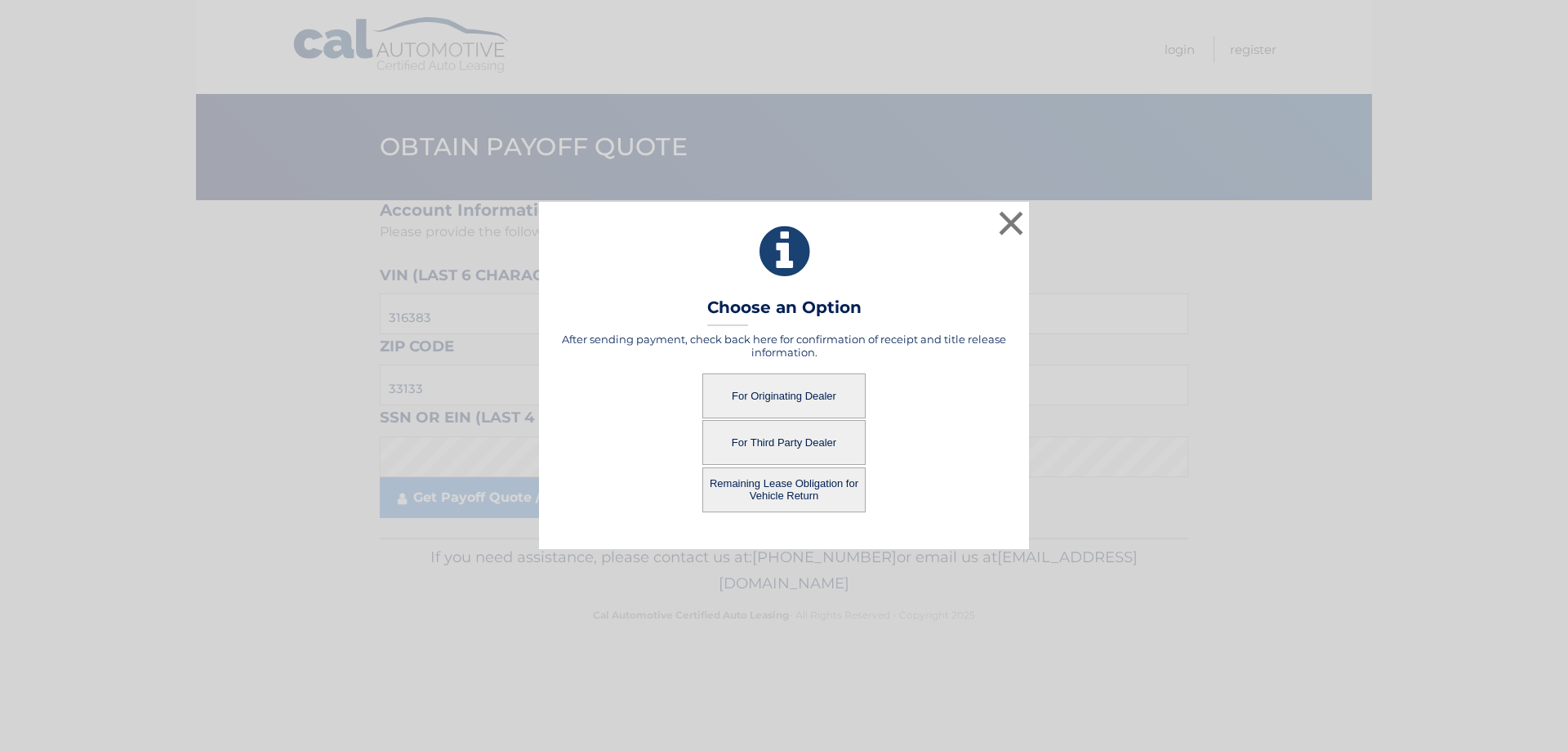
click at [794, 437] on button "For Third Party Dealer" at bounding box center [784, 442] width 163 height 45
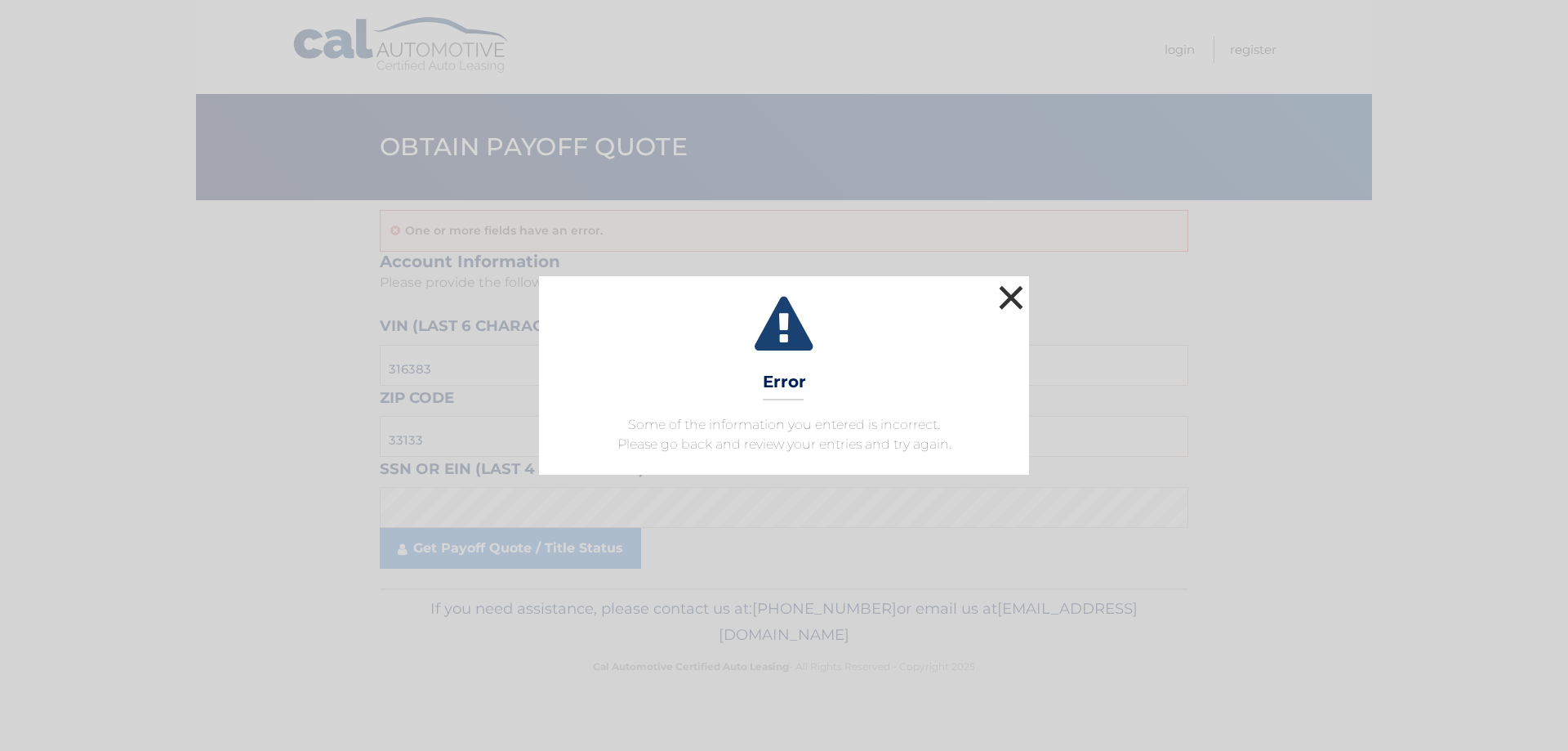
click at [1016, 291] on button "×" at bounding box center [1011, 297] width 32 height 32
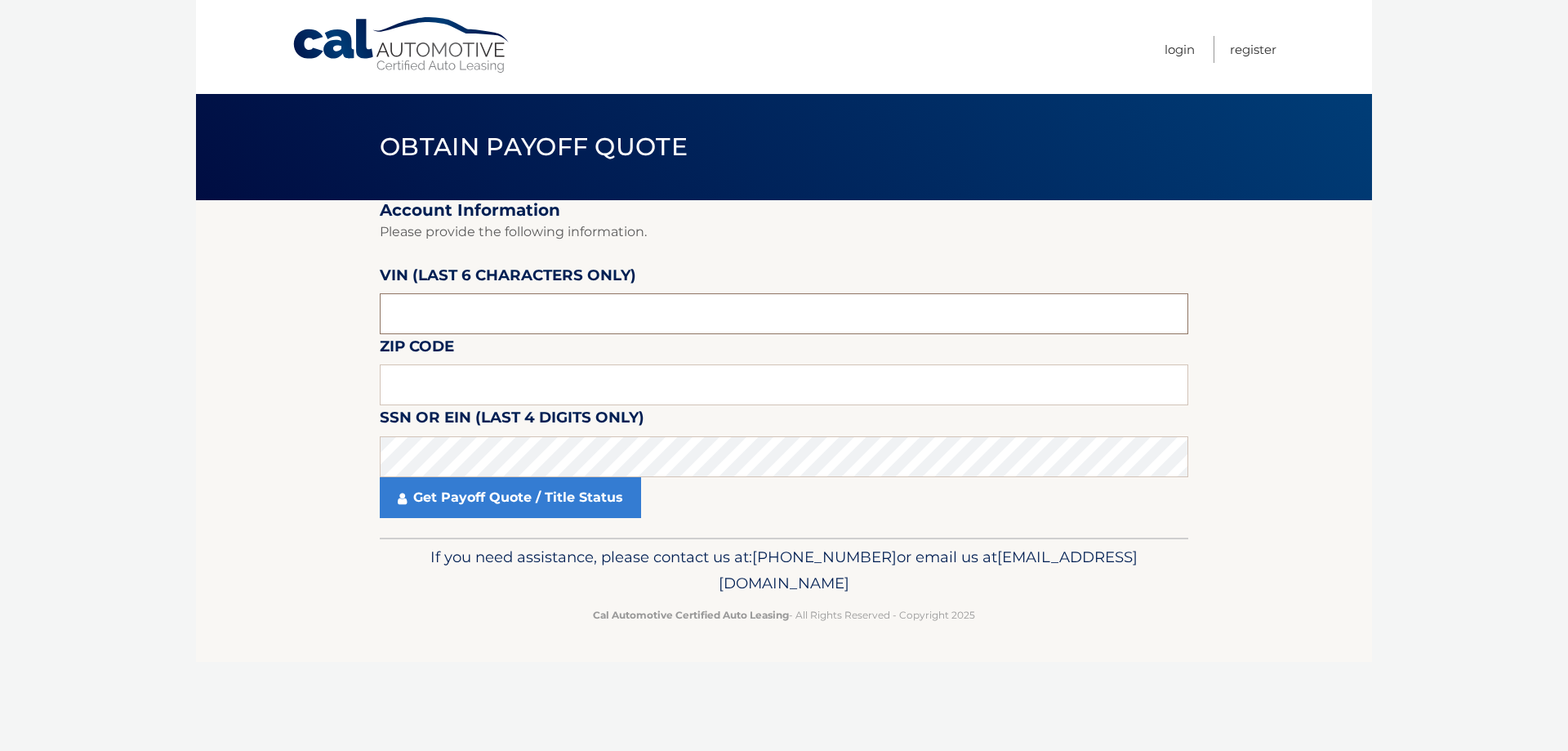
click at [473, 310] on input "text" at bounding box center [784, 313] width 809 height 41
type input "316383"
click at [562, 385] on input "text" at bounding box center [784, 385] width 809 height 41
click at [486, 502] on link "Get Payoff Quote / Title Status" at bounding box center [511, 496] width 262 height 41
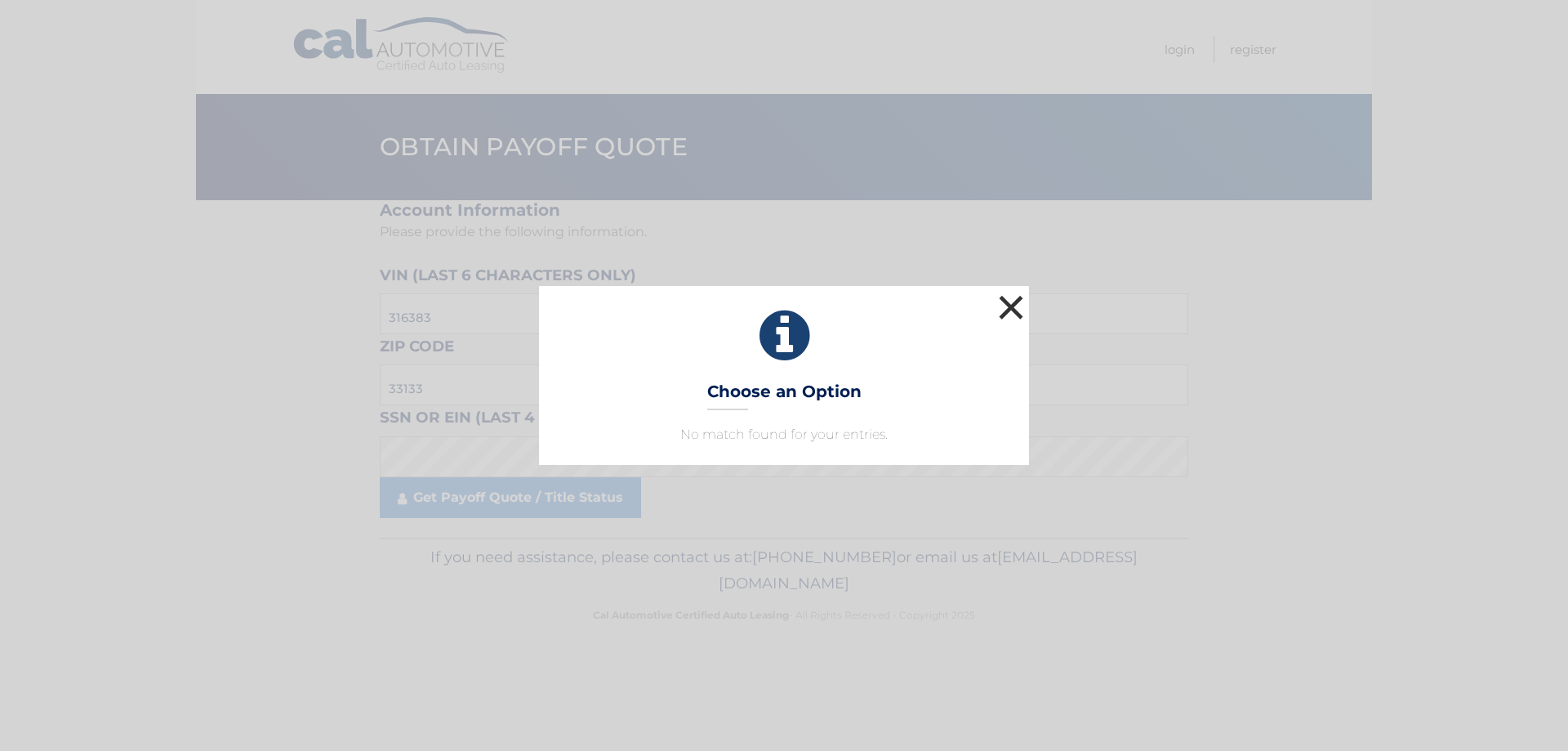
click at [1011, 299] on button "×" at bounding box center [1011, 307] width 32 height 32
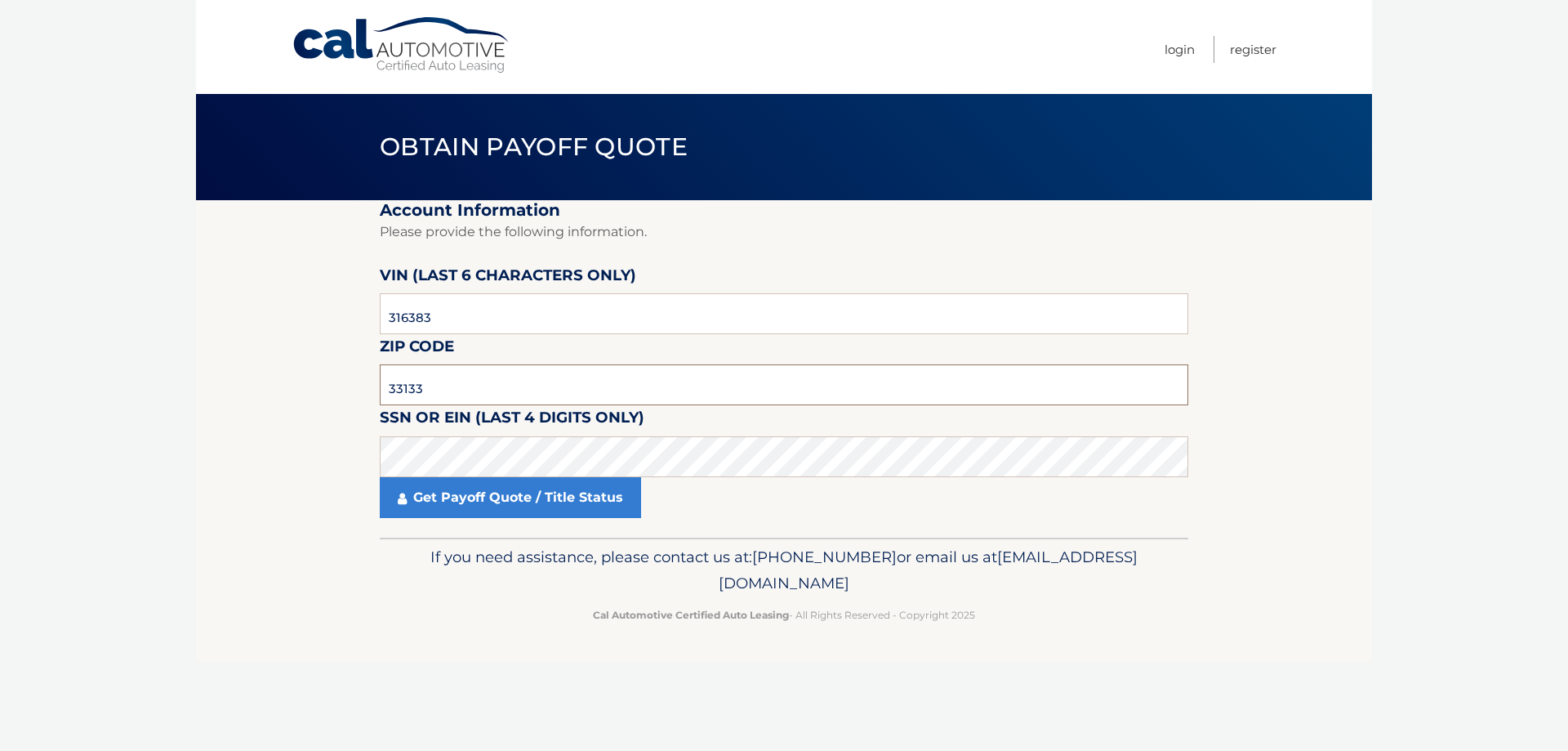
drag, startPoint x: 376, startPoint y: 391, endPoint x: 340, endPoint y: 397, distance: 36.5
click at [340, 397] on section "Account Information Please provide the following information. VIN (last 6 chara…" at bounding box center [784, 369] width 1176 height 338
type input "11050"
click at [487, 490] on link "Get Payoff Quote / Title Status" at bounding box center [511, 496] width 262 height 41
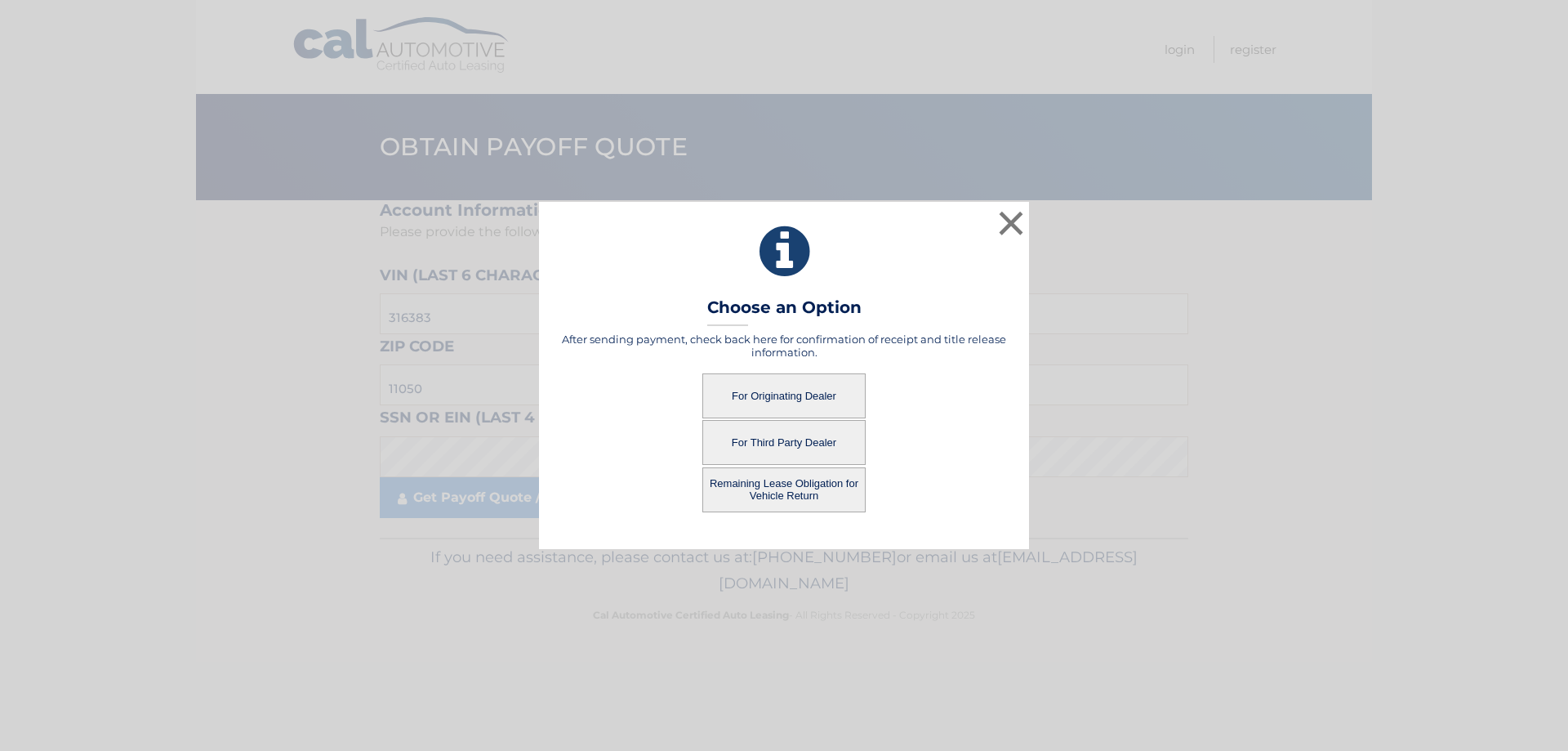
click at [781, 433] on button "For Third Party Dealer" at bounding box center [784, 442] width 163 height 45
click at [790, 446] on button "For Third Party Dealer" at bounding box center [784, 442] width 163 height 45
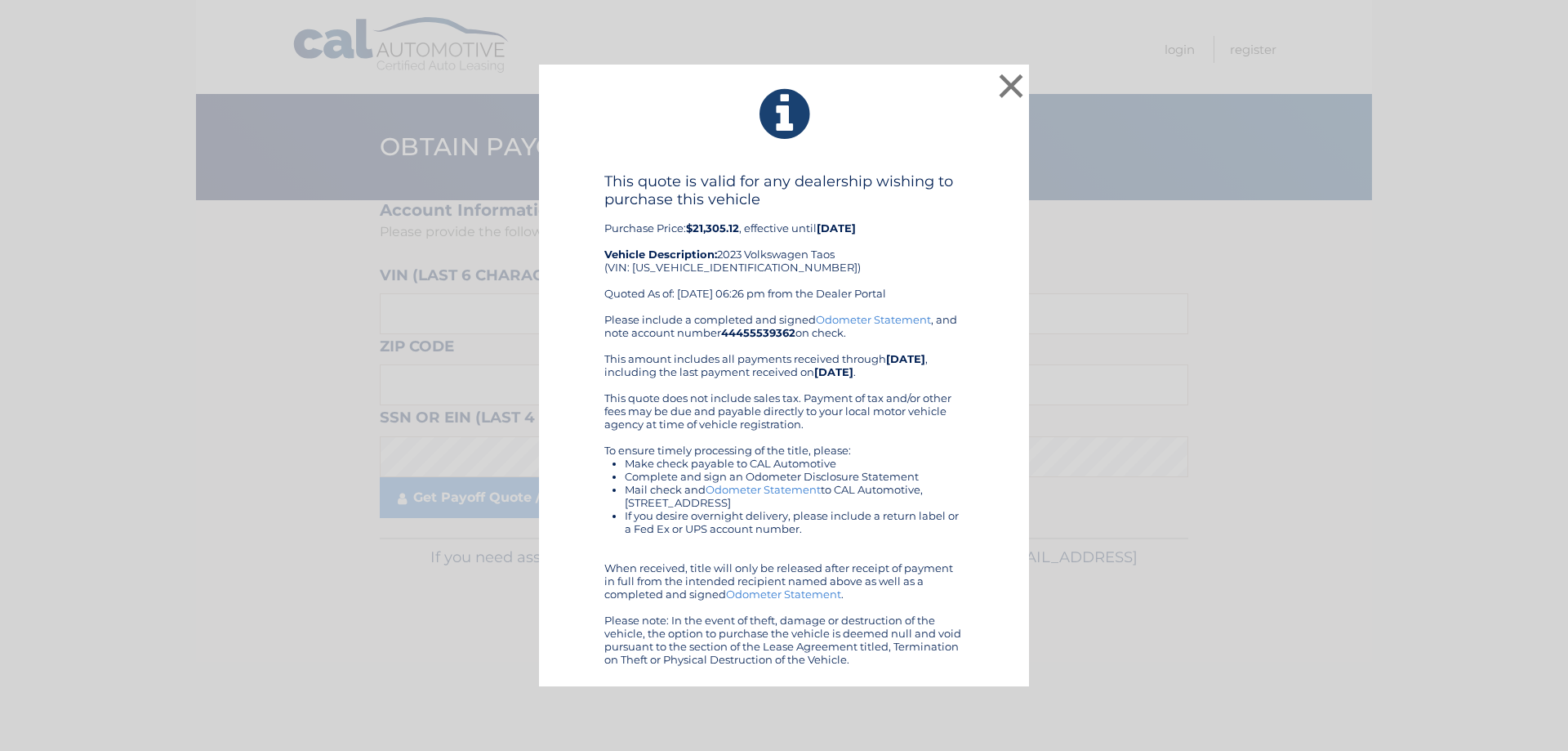
click at [994, 66] on div "× This quote is valid for any dealership wishing to purchase this vehicle Purch…" at bounding box center [784, 376] width 490 height 623
drag, startPoint x: 1114, startPoint y: 273, endPoint x: 945, endPoint y: 366, distance: 192.9
click at [925, 361] on b "[DATE]" at bounding box center [905, 358] width 39 height 13
click at [1002, 88] on button "×" at bounding box center [1011, 86] width 32 height 32
